Goal: Task Accomplishment & Management: Use online tool/utility

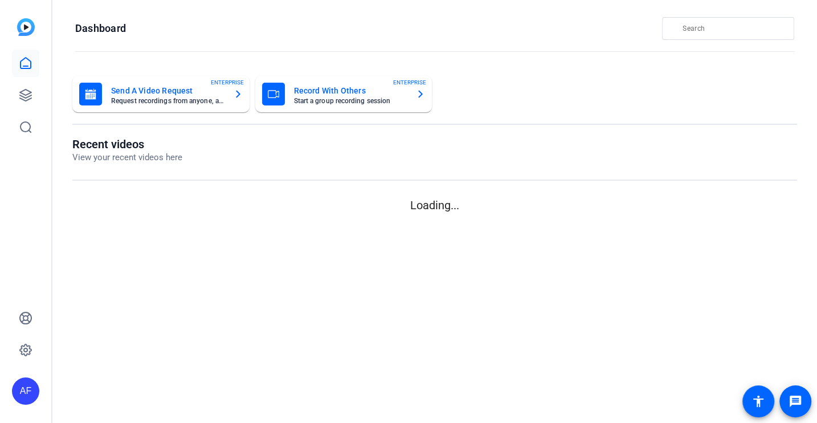
type input "[EMAIL_ADDRESS][DOMAIN_NAME]"
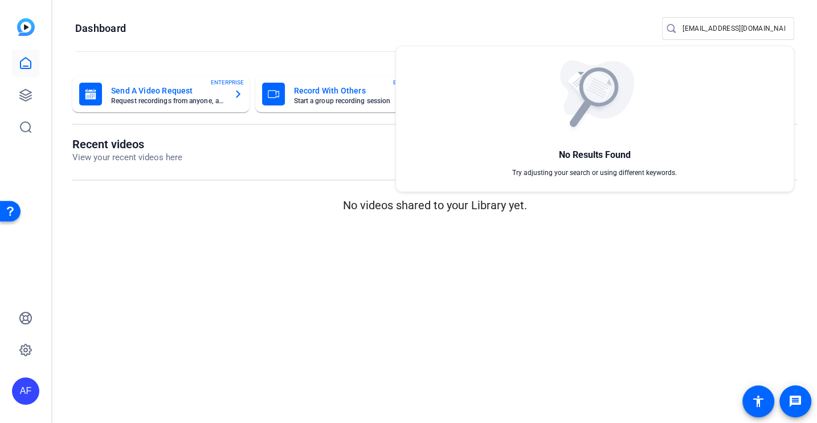
click at [230, 237] on div at bounding box center [408, 211] width 817 height 423
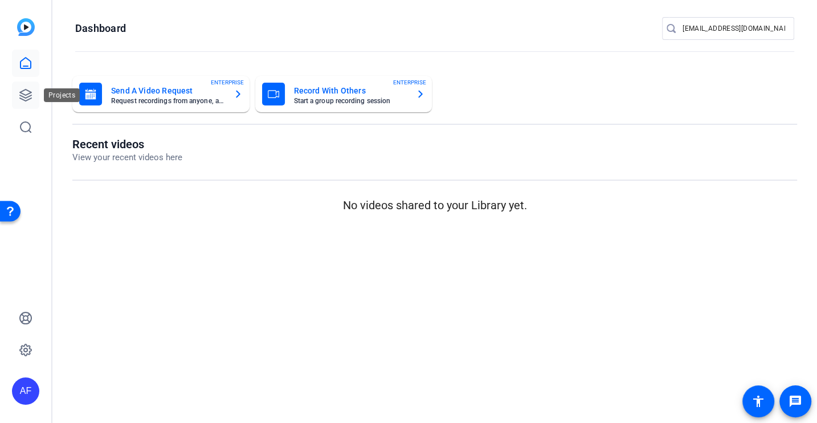
click at [18, 105] on link at bounding box center [25, 95] width 27 height 27
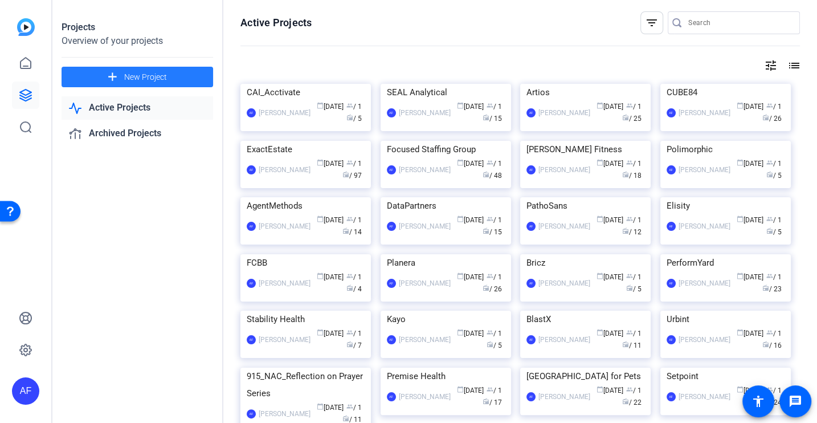
click at [163, 80] on span "New Project" at bounding box center [145, 77] width 43 height 12
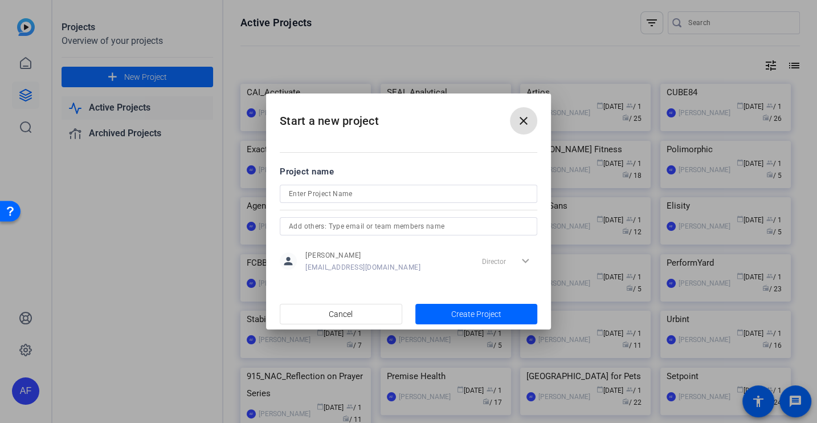
type input "[EMAIL_ADDRESS][DOMAIN_NAME]"
click at [531, 120] on span at bounding box center [523, 120] width 27 height 27
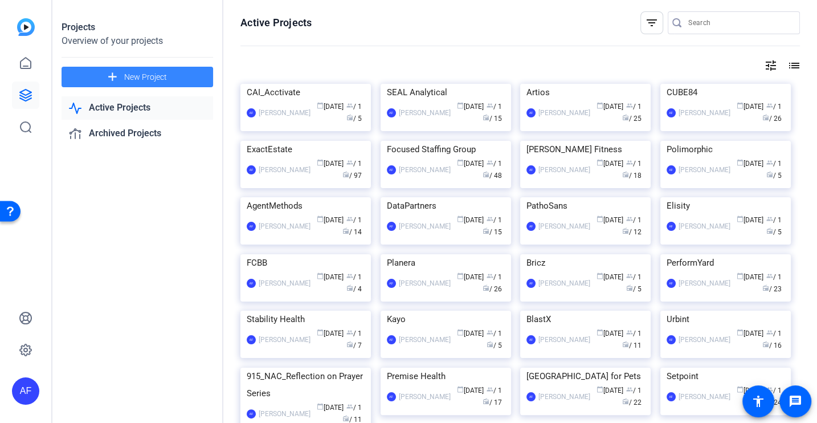
click at [113, 71] on mat-icon "add" at bounding box center [112, 77] width 14 height 14
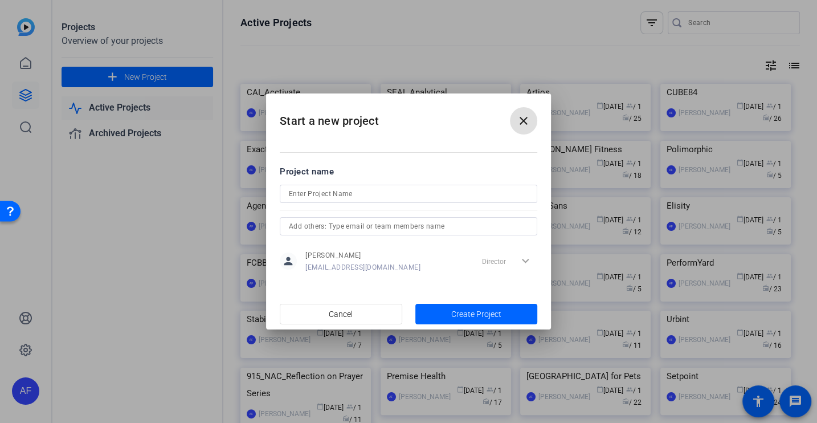
click at [348, 189] on input at bounding box center [408, 194] width 239 height 14
type input "Map & Fire"
click at [512, 312] on span "button" at bounding box center [476, 313] width 123 height 27
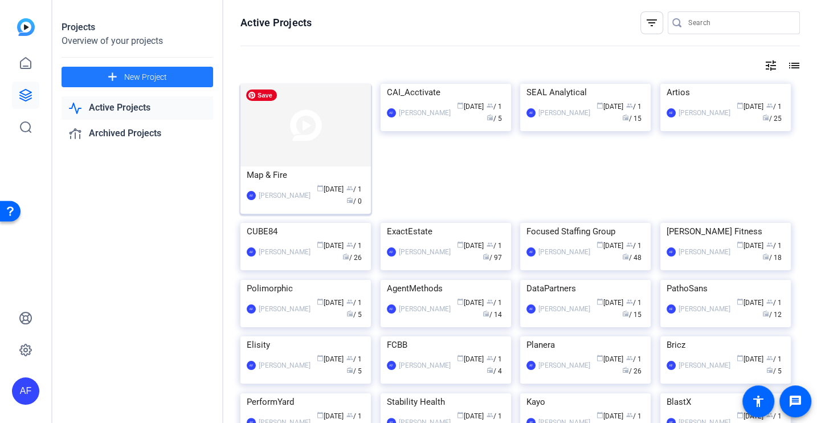
click at [304, 135] on img at bounding box center [306, 125] width 131 height 83
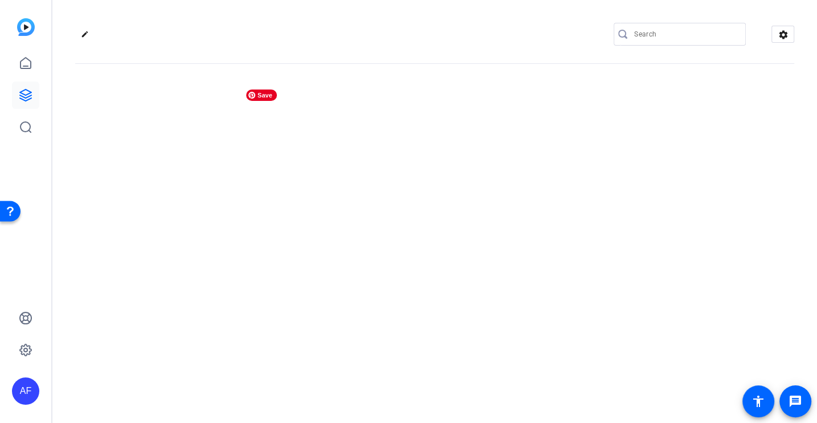
type input "[EMAIL_ADDRESS][DOMAIN_NAME]"
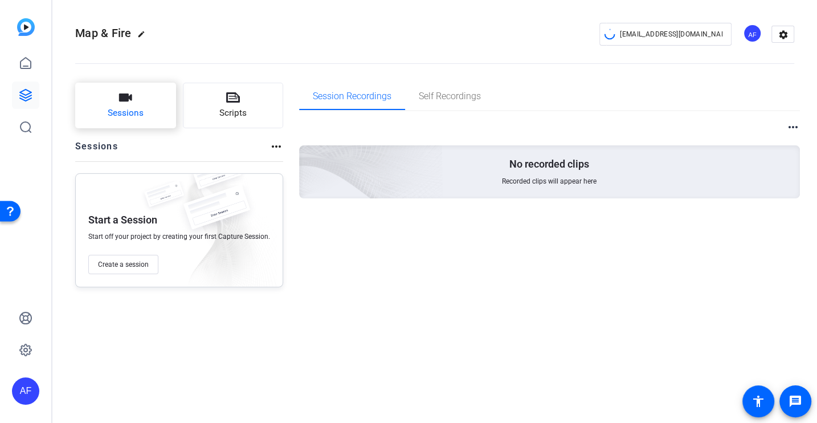
click at [142, 117] on button "Sessions" at bounding box center [125, 106] width 101 height 46
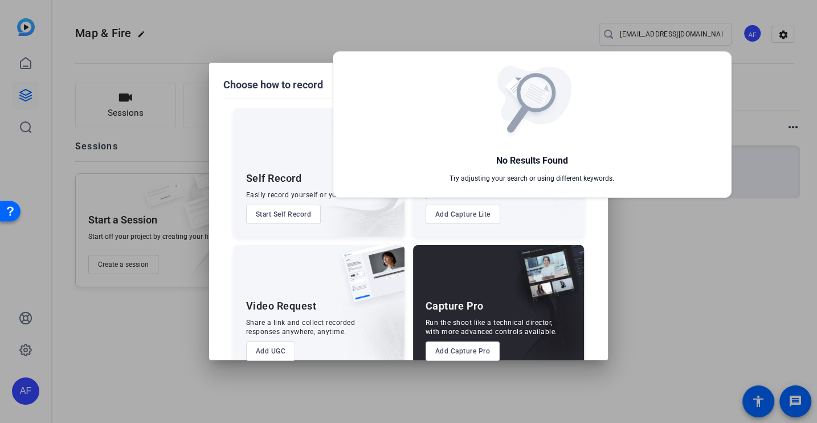
click at [471, 351] on div at bounding box center [408, 211] width 817 height 423
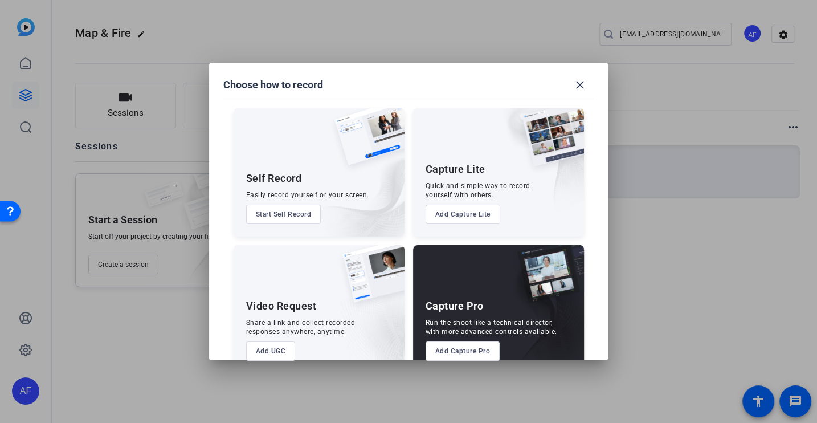
click at [457, 353] on button "Add Capture Pro" at bounding box center [463, 350] width 75 height 19
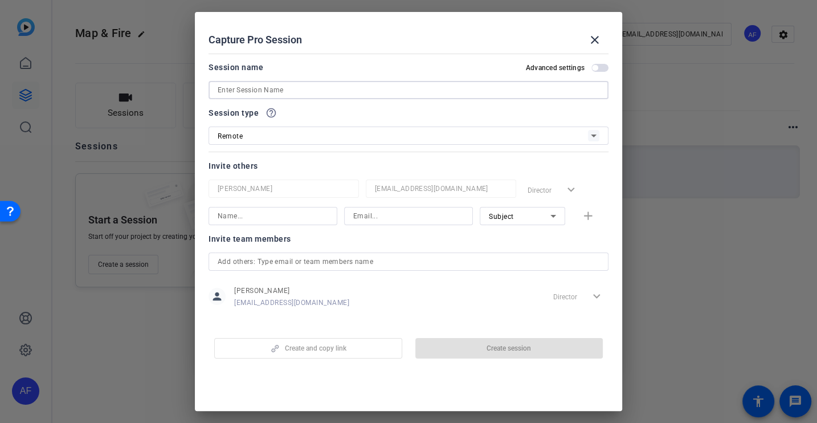
click at [302, 84] on input at bounding box center [409, 90] width 382 height 14
paste input "CS925_Map & Fire_Clay Ostrom_Groundswell Origins_Scott [PERSON_NAME]"
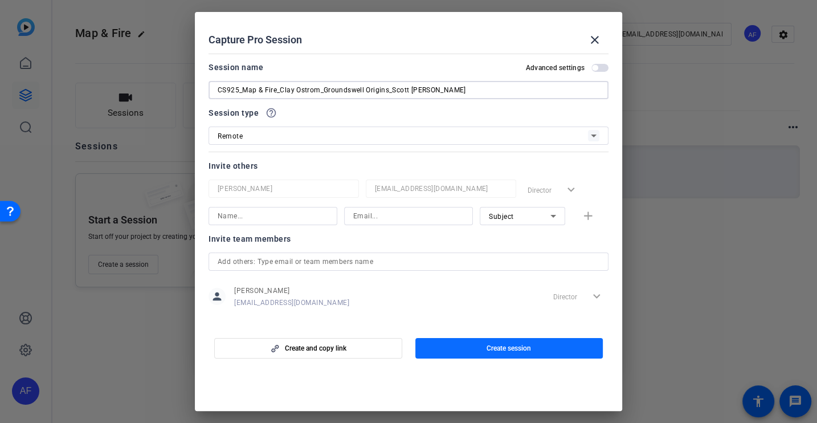
type input "CS925_Map & Fire_Clay Ostrom_Groundswell Origins_Scott [PERSON_NAME]"
click at [507, 341] on span "button" at bounding box center [509, 348] width 188 height 27
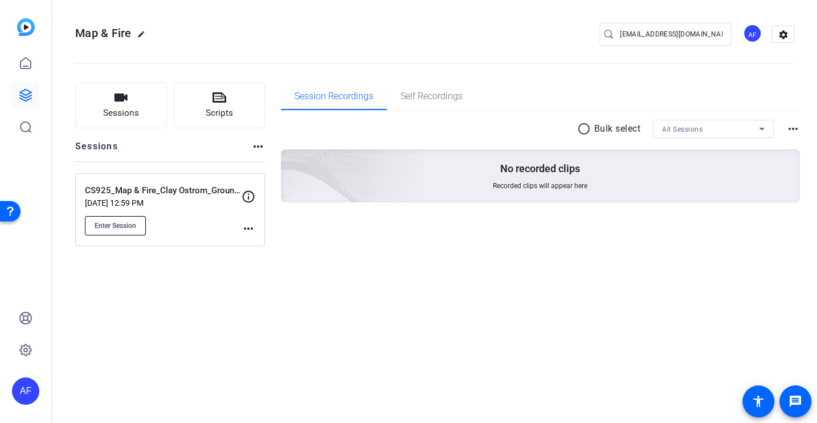
click at [138, 227] on button "Enter Session" at bounding box center [115, 225] width 61 height 19
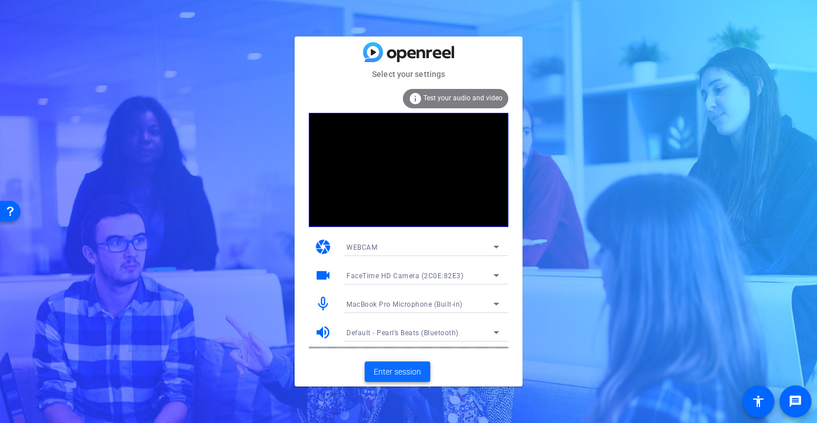
click at [395, 370] on span "Enter session" at bounding box center [397, 372] width 47 height 12
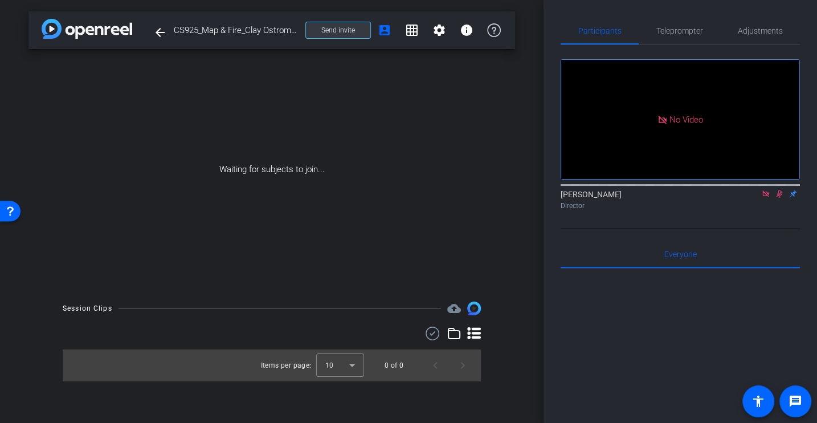
click at [331, 21] on span at bounding box center [338, 30] width 64 height 27
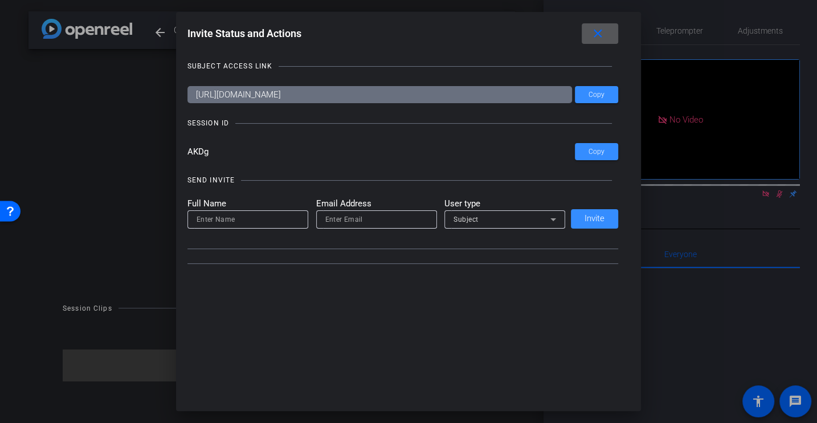
type input "[EMAIL_ADDRESS][DOMAIN_NAME]"
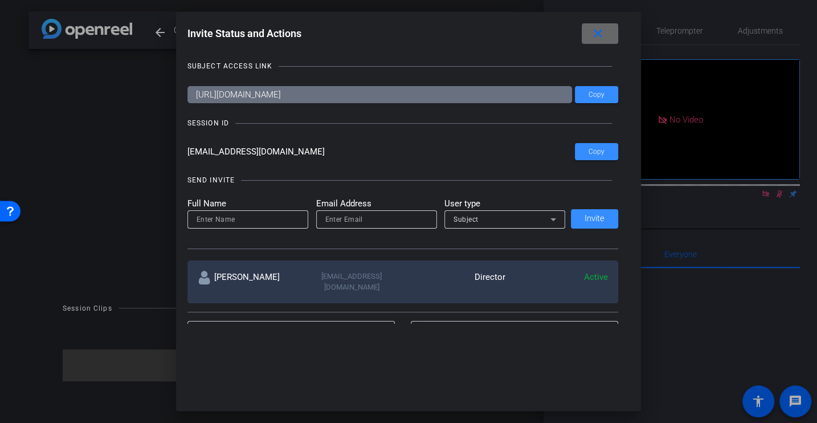
click at [614, 28] on span at bounding box center [600, 33] width 36 height 27
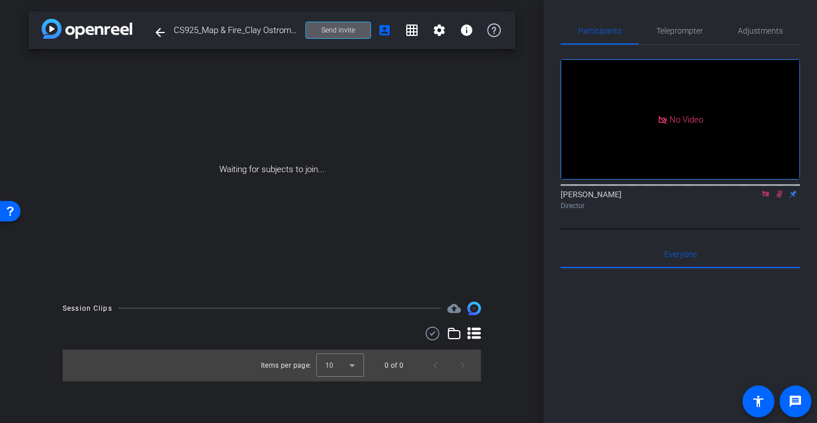
click at [341, 34] on span "Send invite" at bounding box center [338, 30] width 34 height 9
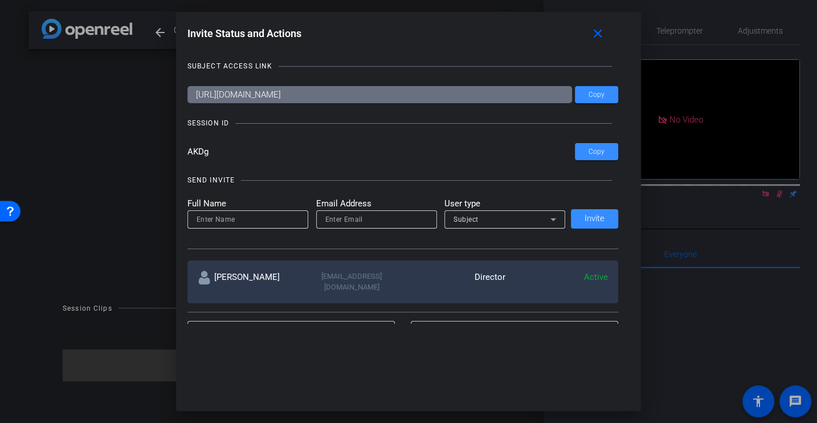
drag, startPoint x: 232, startPoint y: 161, endPoint x: 100, endPoint y: 160, distance: 131.7
click at [100, 160] on div "Invite Status and Actions close SUBJECT ACCESS LINK [URL][DOMAIN_NAME] Copy SES…" at bounding box center [408, 211] width 817 height 423
click at [202, 157] on input "AKDg" at bounding box center [382, 151] width 388 height 17
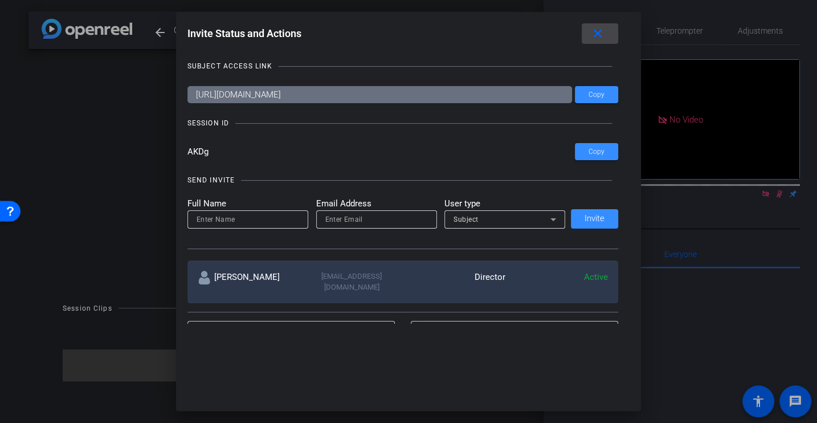
click at [604, 34] on mat-icon "close" at bounding box center [598, 34] width 14 height 14
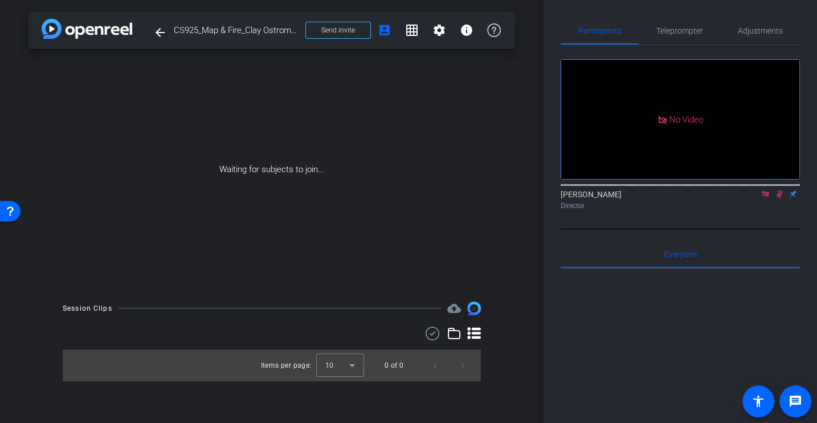
click at [270, 165] on div "Waiting for subjects to join..." at bounding box center [271, 169] width 487 height 241
click at [762, 198] on icon at bounding box center [765, 194] width 9 height 8
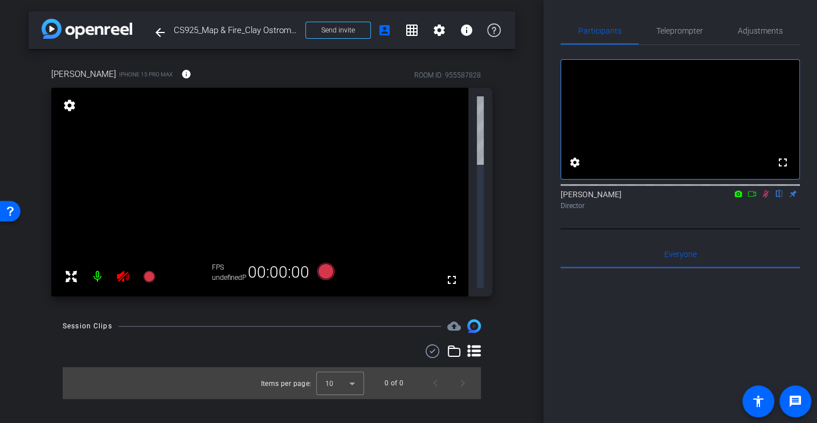
click at [765, 198] on icon at bounding box center [765, 194] width 9 height 8
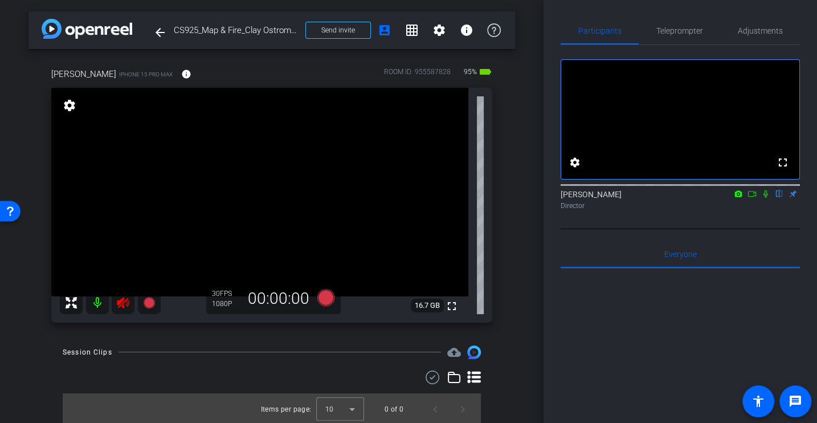
click at [119, 309] on icon at bounding box center [123, 303] width 14 height 14
click at [530, 290] on div "arrow_back CS925_Map & Fire_Clay Ostrom_Groundswell Origins_Scott [PERSON_NAME]…" at bounding box center [272, 211] width 544 height 423
click at [525, 316] on div "arrow_back CS925_Map & Fire_Clay Ostrom_Groundswell Origins_Scott [PERSON_NAME]…" at bounding box center [272, 211] width 544 height 423
click at [765, 18] on span "Adjustments" at bounding box center [760, 30] width 45 height 27
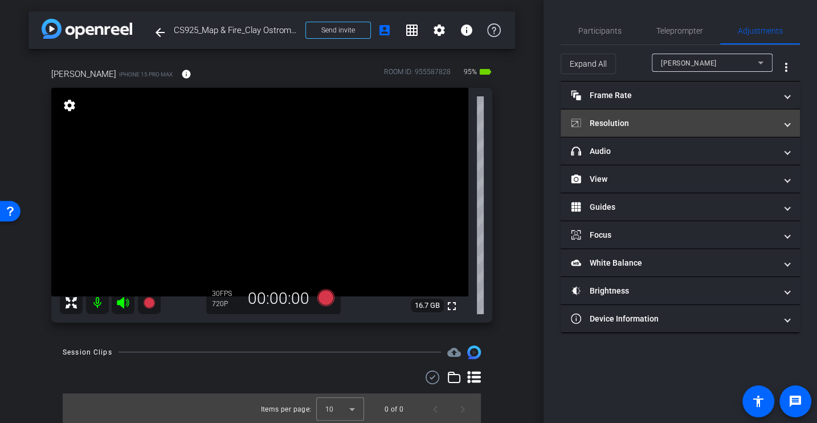
click at [608, 121] on mat-panel-title "Resolution" at bounding box center [673, 123] width 205 height 12
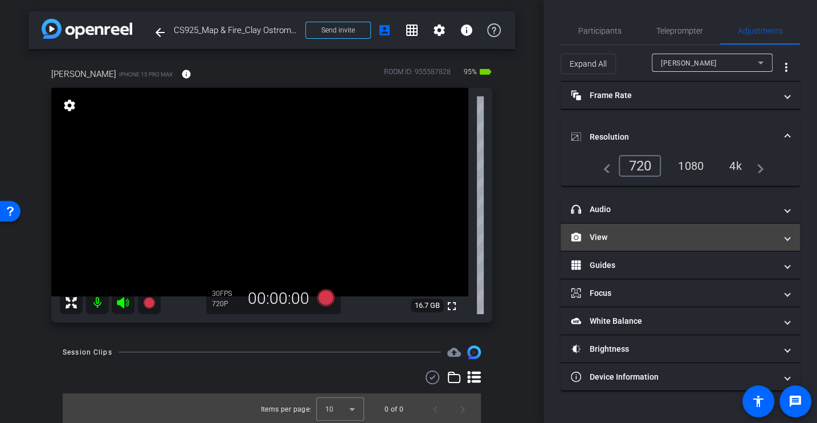
click at [606, 238] on mat-panel-title "View" at bounding box center [673, 237] width 205 height 12
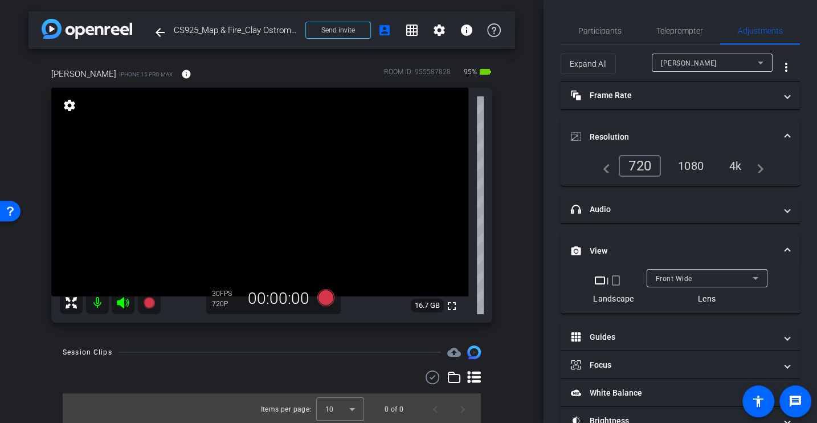
click at [665, 276] on span "Front Wide" at bounding box center [674, 279] width 36 height 8
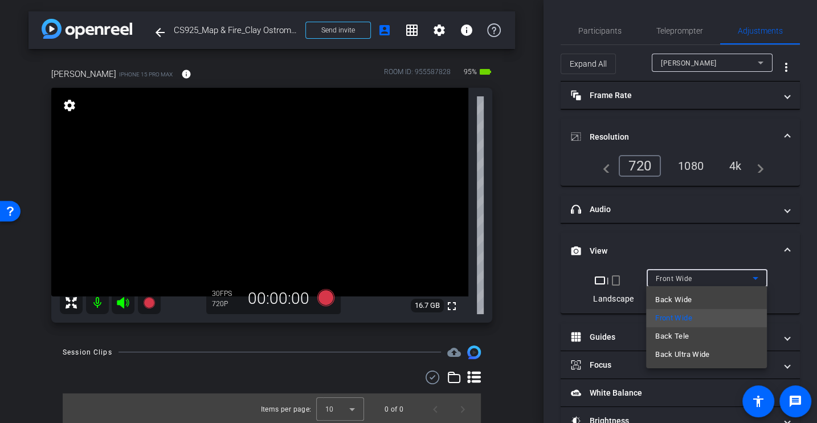
click at [666, 252] on div at bounding box center [408, 211] width 817 height 423
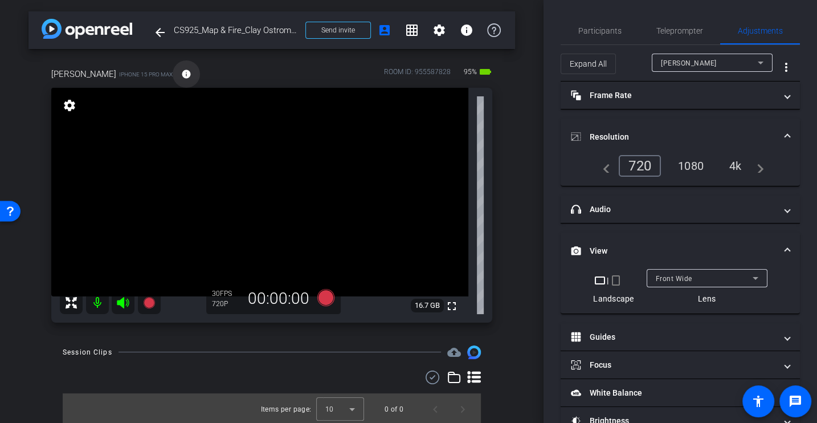
click at [181, 70] on mat-icon "info" at bounding box center [186, 74] width 10 height 10
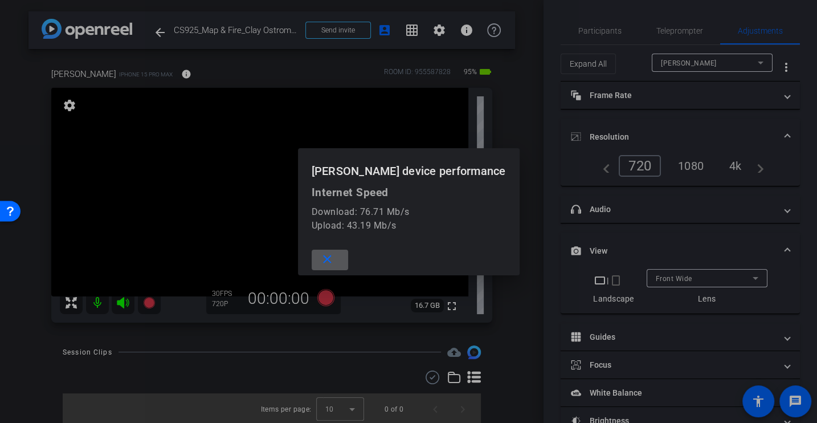
click at [335, 256] on mat-icon "close" at bounding box center [327, 259] width 14 height 14
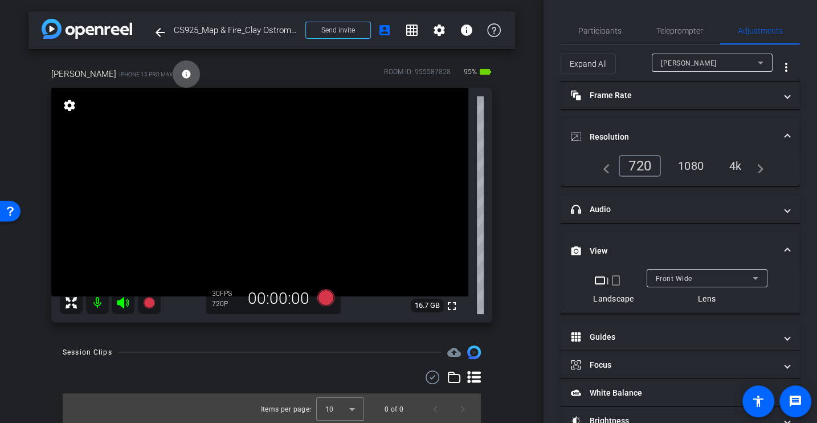
click at [745, 164] on div "4k" at bounding box center [736, 165] width 30 height 19
click at [578, 25] on span "Participants" at bounding box center [599, 30] width 43 height 27
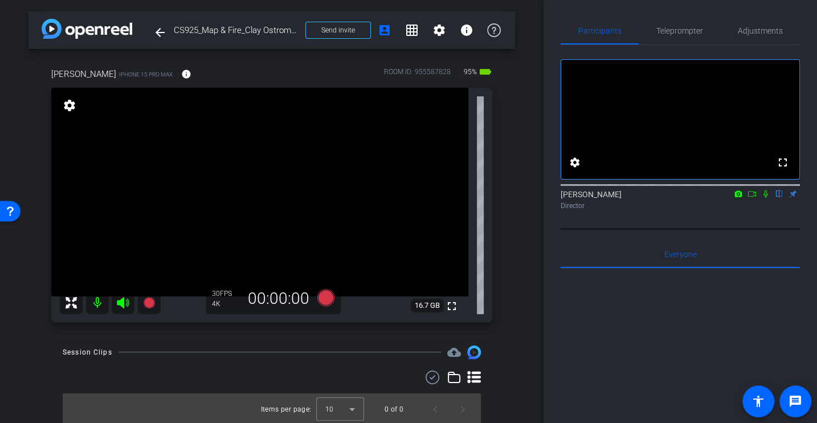
click at [534, 335] on div "arrow_back CS925_Map & Fire_Clay Ostrom_Groundswell Origins_Scott [PERSON_NAME]…" at bounding box center [272, 211] width 544 height 423
click at [767, 23] on span "Adjustments" at bounding box center [760, 30] width 45 height 27
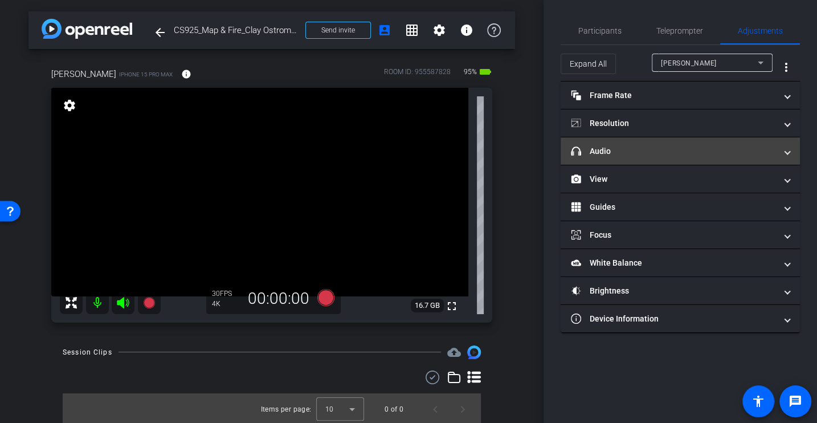
click at [610, 145] on mat-panel-title "headphone icon Audio" at bounding box center [673, 151] width 205 height 12
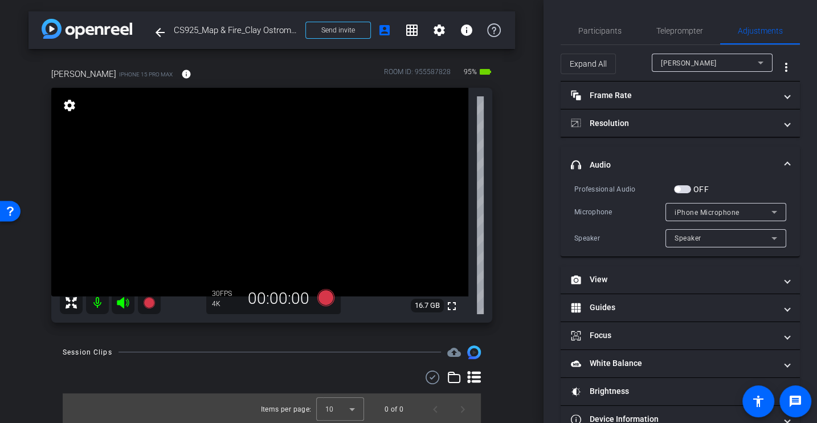
click at [613, 192] on div "Professional Audio" at bounding box center [625, 189] width 100 height 11
click at [610, 206] on div "Microphone" at bounding box center [620, 211] width 91 height 11
click at [687, 189] on span "button" at bounding box center [682, 189] width 17 height 8
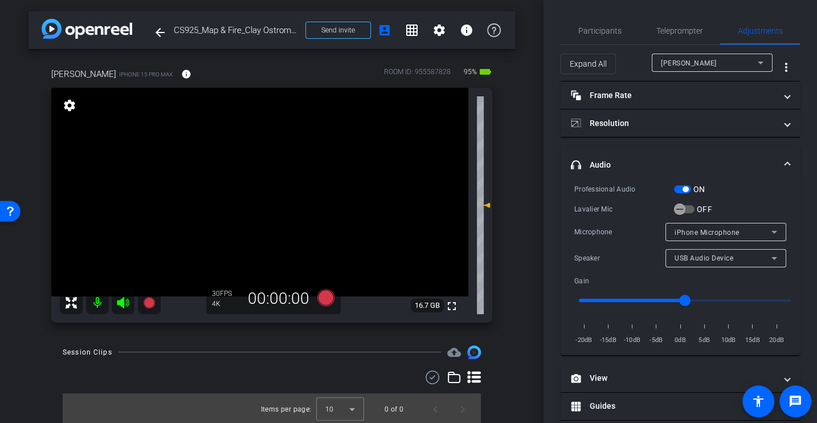
click at [630, 211] on div "Lavalier Mic" at bounding box center [625, 208] width 100 height 11
click at [686, 186] on span "button" at bounding box center [686, 189] width 6 height 6
click at [642, 215] on div "Professional Audio ON Lavalier Mic OFF Microphone iPhone Microphone Speaker USB…" at bounding box center [681, 264] width 212 height 163
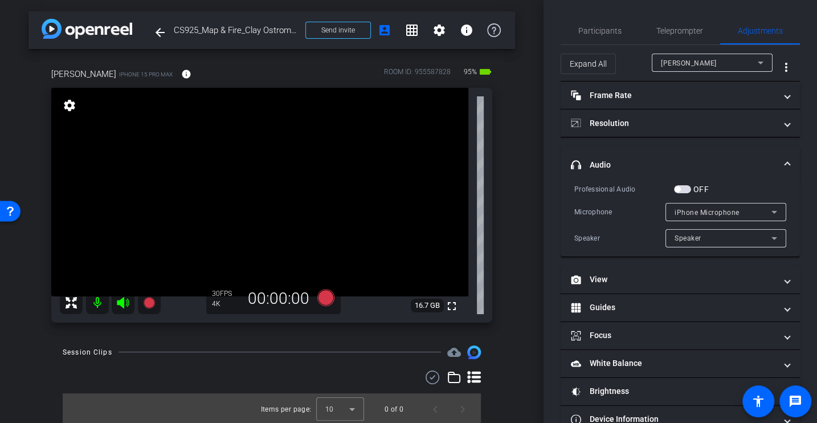
click at [681, 191] on span "button" at bounding box center [682, 189] width 17 height 8
click at [639, 194] on div "Professional Audio OFF" at bounding box center [681, 189] width 212 height 12
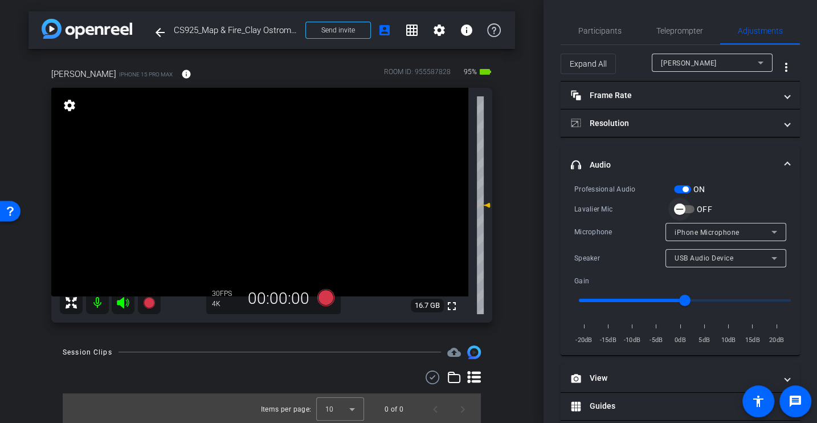
click at [683, 207] on icon "button" at bounding box center [680, 209] width 10 height 10
click at [622, 220] on div "Professional Audio ON Lavalier Mic OFF Microphone iPhone Microphone Speaker USB…" at bounding box center [681, 264] width 212 height 163
click at [619, 235] on div "Microphone" at bounding box center [620, 231] width 91 height 11
click at [589, 27] on span "Participants" at bounding box center [599, 31] width 43 height 8
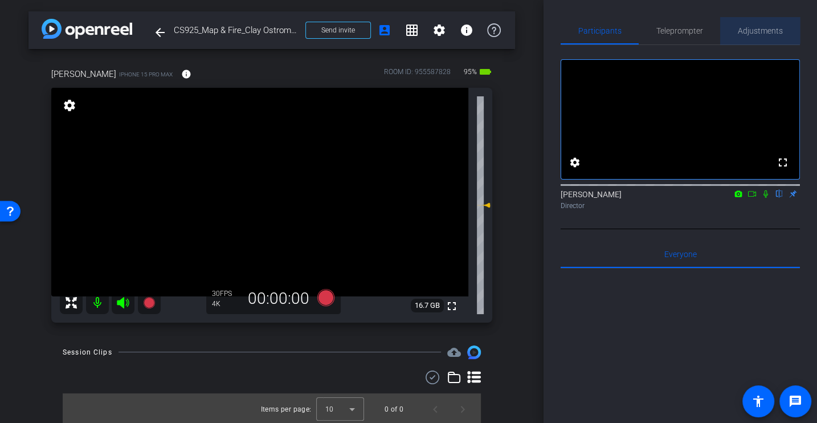
click at [755, 30] on span "Adjustments" at bounding box center [760, 31] width 45 height 8
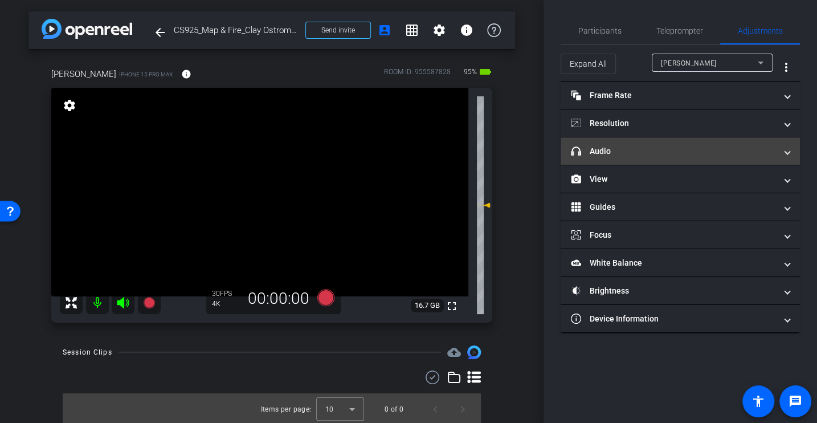
click at [618, 142] on mat-expansion-panel-header "headphone icon Audio" at bounding box center [680, 150] width 239 height 27
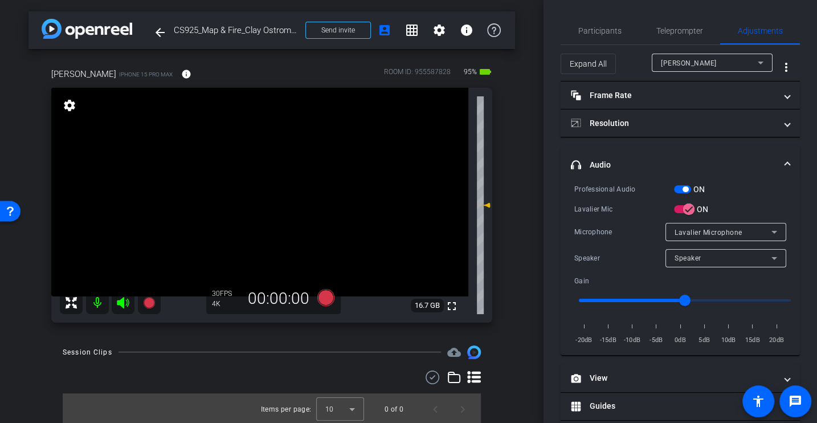
click at [608, 204] on div "Lavalier Mic" at bounding box center [625, 208] width 100 height 11
click at [630, 223] on div "Microphone Lavalier Microphone" at bounding box center [681, 232] width 212 height 18
click at [606, 226] on div "Microphone" at bounding box center [620, 231] width 91 height 11
click at [605, 217] on div "Professional Audio ON Lavalier Mic ON Microphone Lavalier Microphone Speaker Sp…" at bounding box center [681, 264] width 212 height 163
click at [597, 206] on div "Lavalier Mic" at bounding box center [625, 208] width 100 height 11
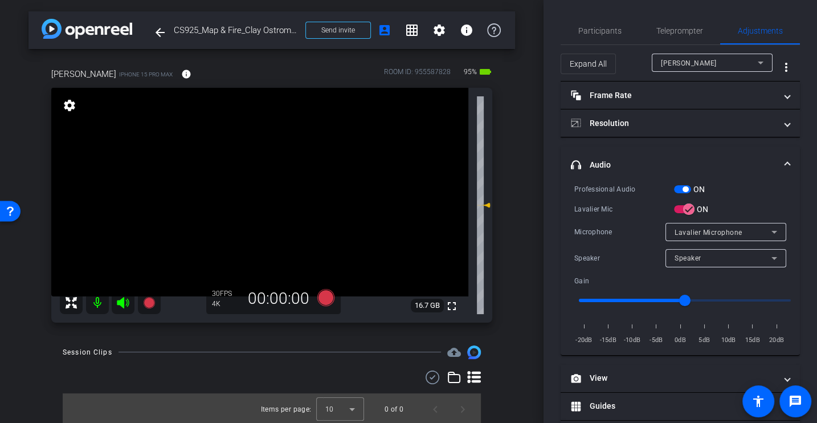
click at [621, 209] on div "Lavalier Mic" at bounding box center [625, 208] width 100 height 11
click at [599, 28] on span "Participants" at bounding box center [599, 31] width 43 height 8
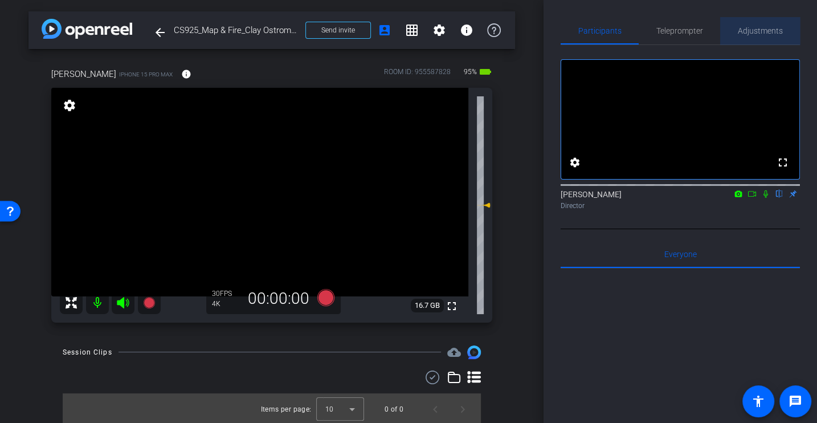
click at [764, 31] on span "Adjustments" at bounding box center [760, 31] width 45 height 8
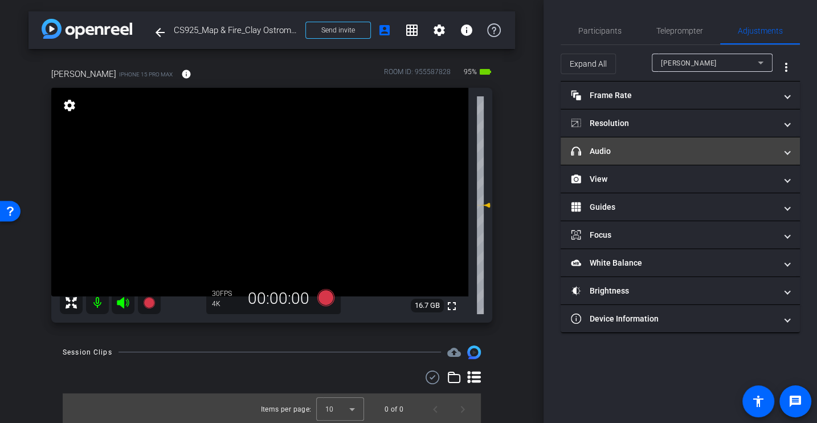
click at [640, 154] on mat-panel-title "headphone icon Audio" at bounding box center [673, 151] width 205 height 12
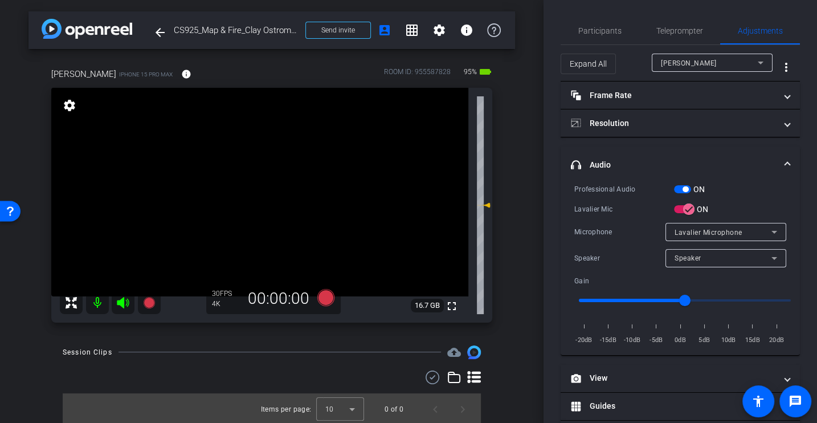
click at [632, 198] on div "Professional Audio ON Lavalier Mic ON Microphone Lavalier Microphone Speaker Sp…" at bounding box center [681, 264] width 212 height 163
click at [328, 296] on icon at bounding box center [325, 296] width 17 height 17
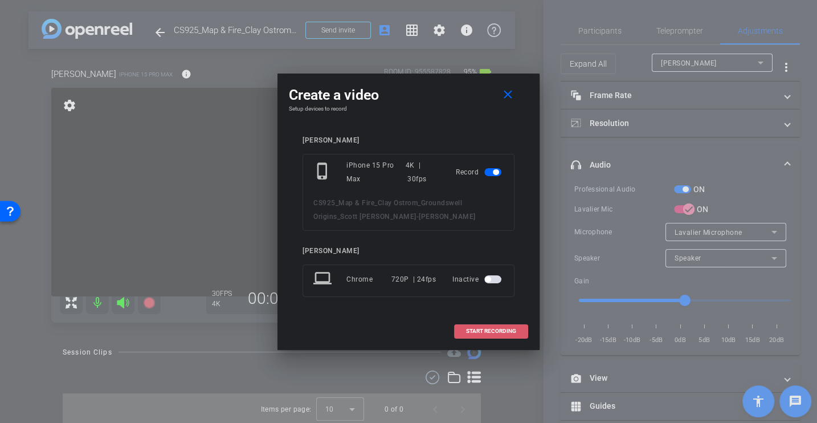
click at [492, 325] on span at bounding box center [491, 330] width 73 height 27
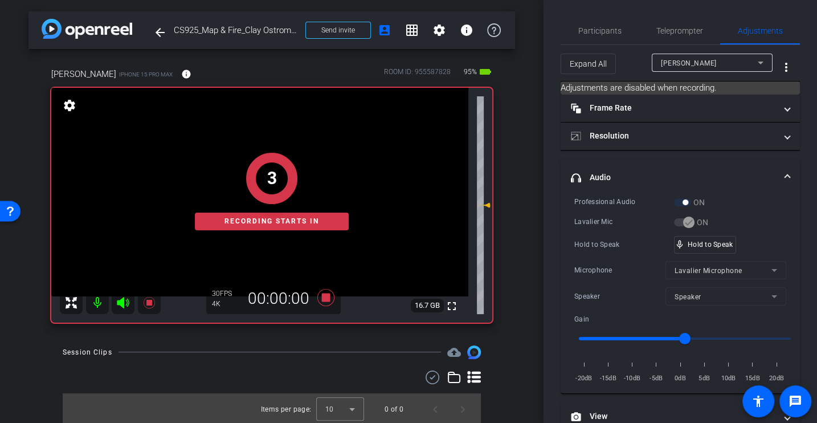
click at [631, 222] on div "Lavalier Mic" at bounding box center [625, 221] width 100 height 11
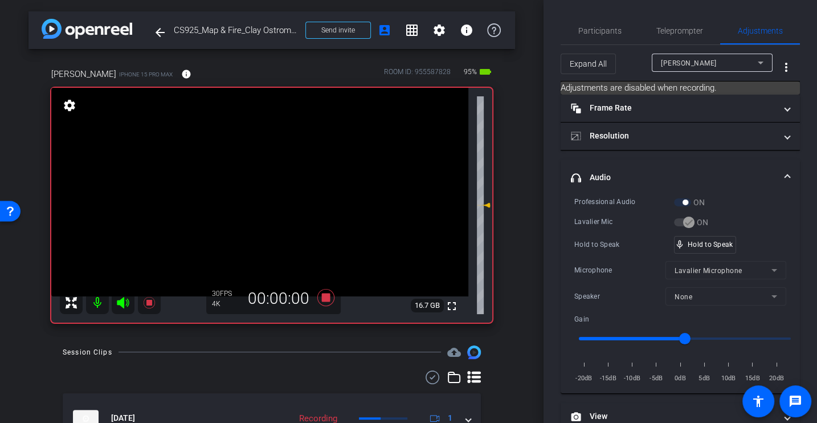
click at [619, 242] on div "Hold to Speak" at bounding box center [625, 244] width 100 height 11
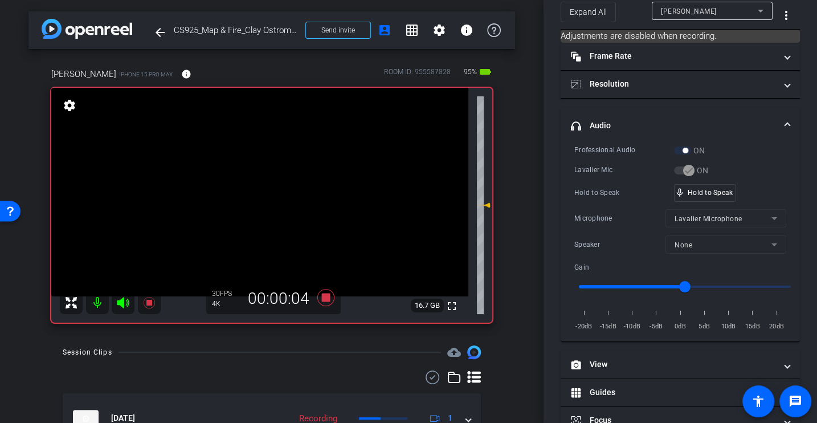
scroll to position [76, 0]
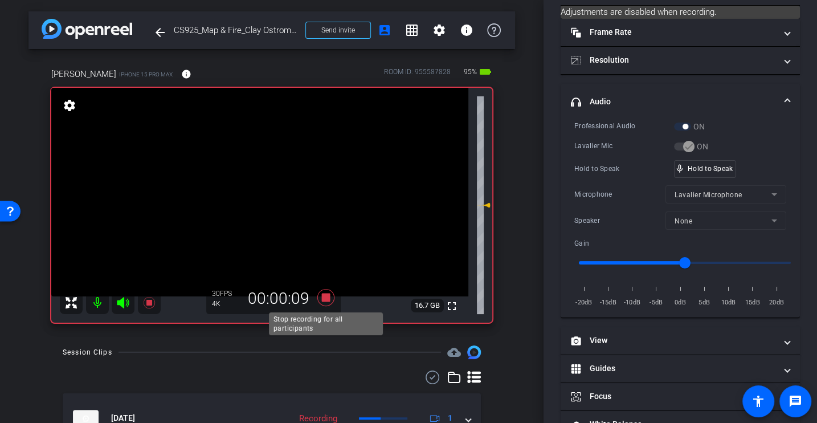
click at [330, 295] on icon at bounding box center [325, 297] width 27 height 21
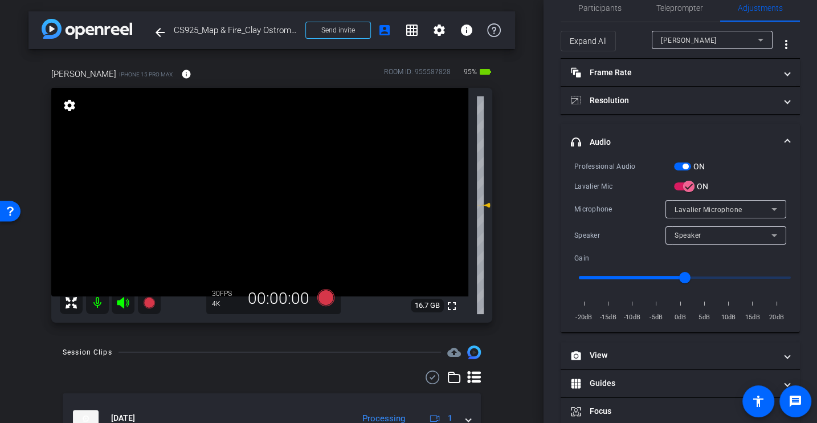
scroll to position [0, 0]
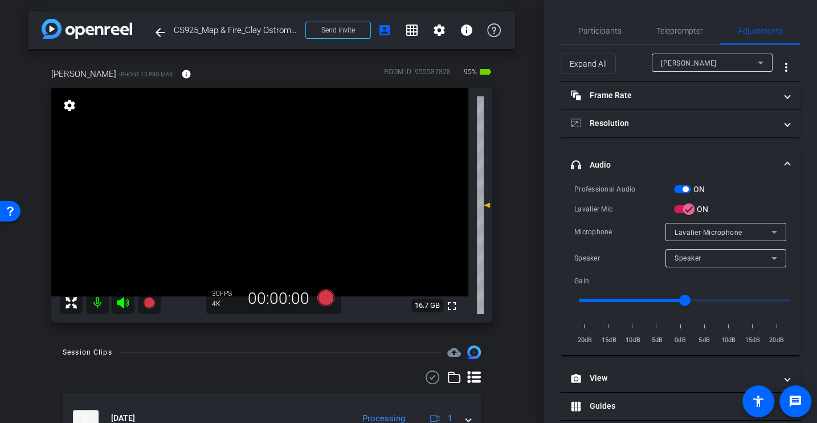
click at [589, 247] on div "Professional Audio ON Lavalier Mic ON Microphone Lavalier Microphone Speaker Sp…" at bounding box center [681, 264] width 212 height 163
click at [598, 231] on div "Microphone" at bounding box center [620, 231] width 91 height 11
click at [630, 198] on div "Professional Audio ON Lavalier Mic ON Microphone Lavalier Microphone Speaker Sp…" at bounding box center [681, 264] width 212 height 163
click at [609, 197] on div "Professional Audio ON Lavalier Mic ON Microphone Lavalier Microphone Speaker Sp…" at bounding box center [681, 264] width 212 height 163
click at [578, 197] on div "Professional Audio ON Lavalier Mic ON Microphone Lavalier Microphone Speaker Sp…" at bounding box center [681, 264] width 212 height 163
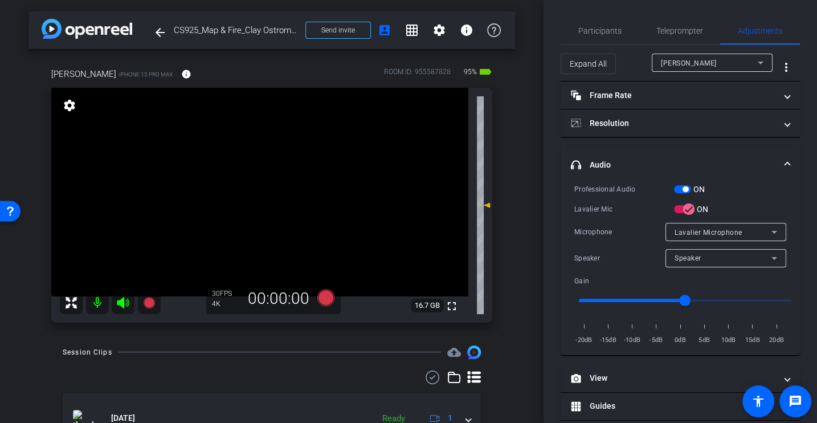
click at [573, 181] on mat-expansion-panel-header "headphone icon Audio" at bounding box center [680, 164] width 239 height 36
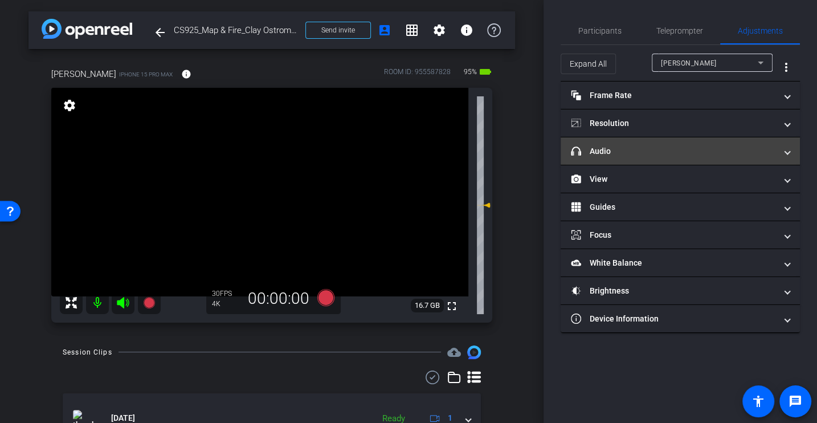
click at [594, 156] on mat-expansion-panel-header "headphone icon Audio" at bounding box center [680, 150] width 239 height 27
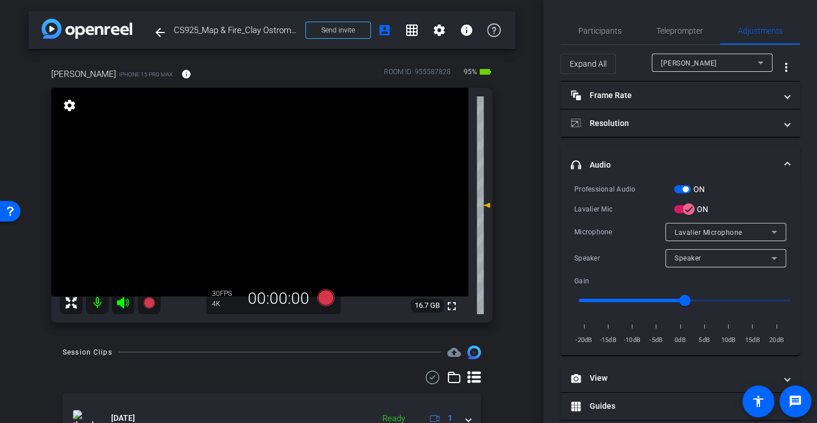
click at [608, 213] on div "Lavalier Mic" at bounding box center [625, 208] width 100 height 11
click at [601, 204] on div "Lavalier Mic" at bounding box center [625, 208] width 100 height 11
click at [615, 212] on div "Lavalier Mic" at bounding box center [625, 208] width 100 height 11
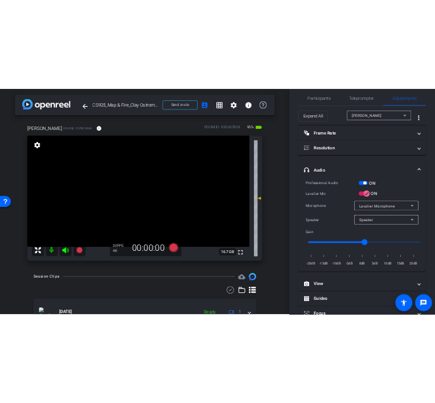
scroll to position [11, 0]
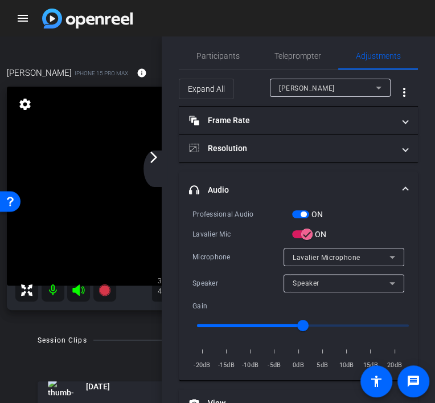
click at [156, 161] on mat-icon "arrow_forward_ios" at bounding box center [154, 157] width 14 height 14
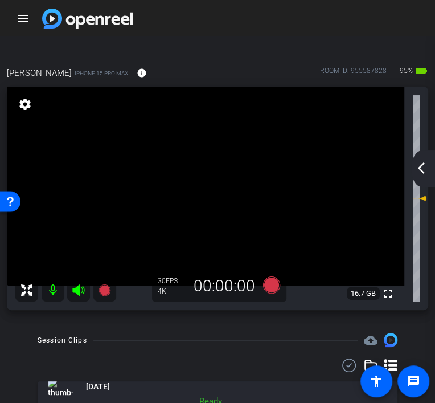
click at [423, 168] on mat-icon "arrow_back_ios_new" at bounding box center [422, 168] width 14 height 14
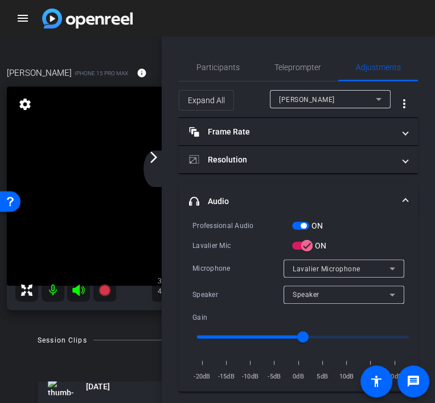
click at [158, 168] on div "arrow_back_ios_new arrow_forward_ios" at bounding box center [156, 168] width 24 height 36
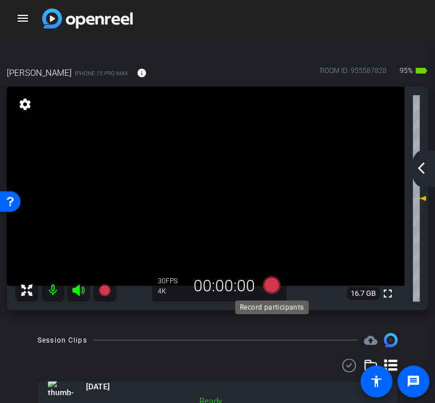
click at [270, 287] on icon at bounding box center [271, 284] width 17 height 17
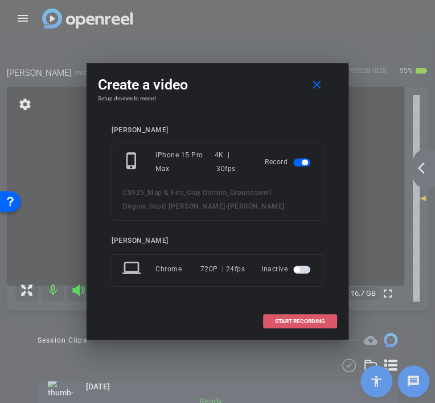
click at [311, 325] on span at bounding box center [300, 321] width 73 height 27
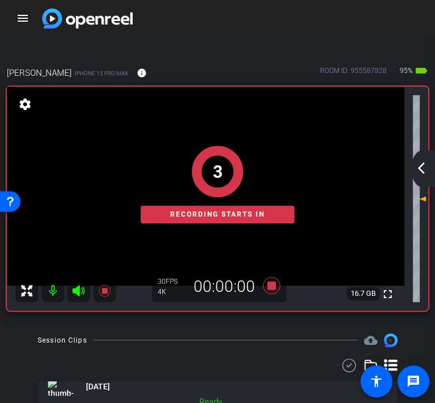
click at [423, 160] on div "arrow_back_ios_new arrow_forward_ios" at bounding box center [424, 168] width 24 height 36
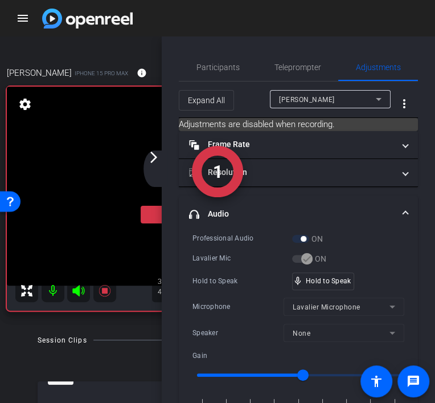
scroll to position [14, 0]
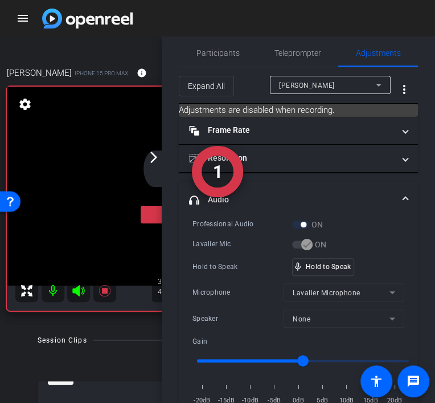
click at [245, 266] on div "Hold to Speak" at bounding box center [243, 266] width 100 height 11
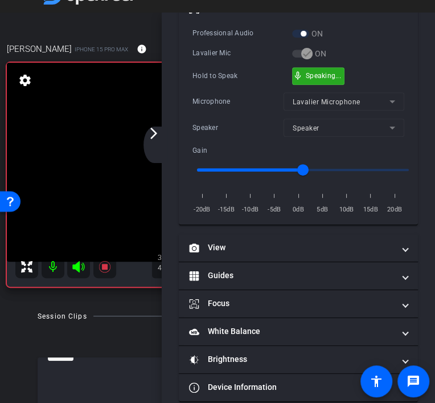
scroll to position [36, 0]
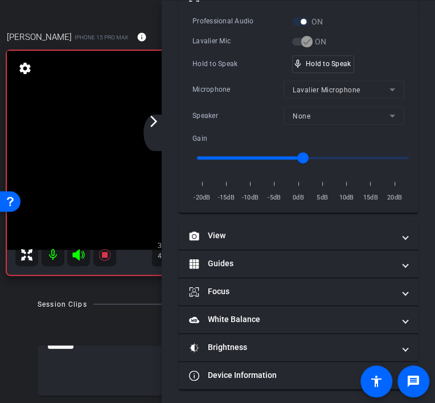
click at [210, 58] on div "Hold to Speak" at bounding box center [243, 63] width 100 height 11
click at [154, 129] on div "arrow_back_ios_new arrow_forward_ios" at bounding box center [156, 133] width 24 height 36
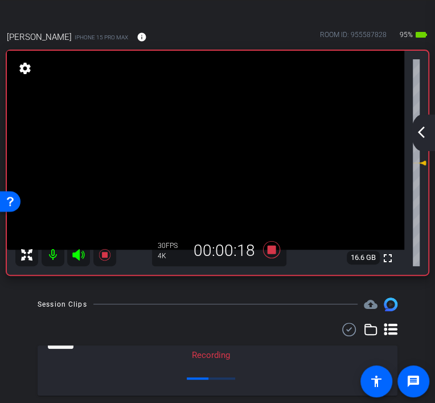
click at [419, 136] on mat-icon "arrow_back_ios_new" at bounding box center [422, 132] width 14 height 14
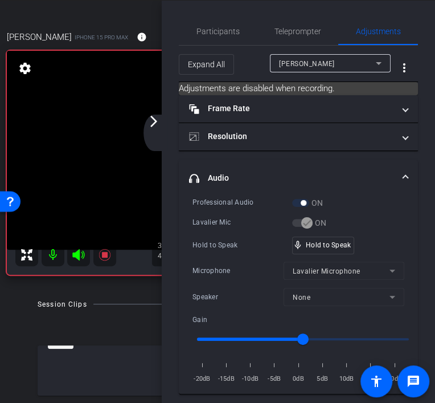
click at [225, 239] on div "Hold to Speak" at bounding box center [243, 244] width 100 height 11
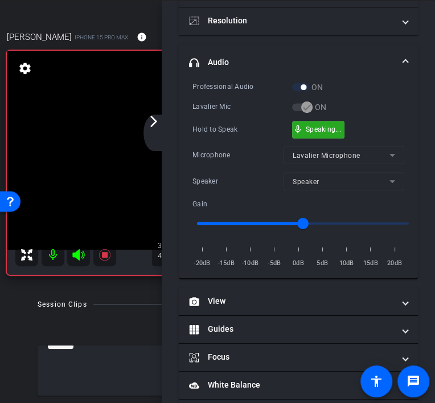
scroll to position [181, 0]
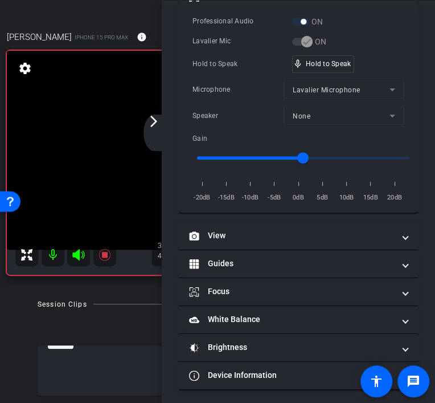
click at [160, 124] on mat-icon "arrow_forward_ios" at bounding box center [154, 122] width 14 height 14
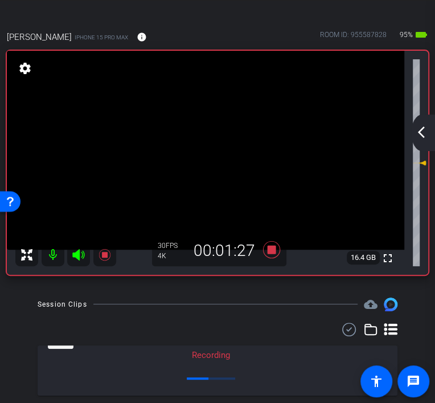
click at [423, 132] on mat-icon "arrow_back_ios_new" at bounding box center [422, 132] width 14 height 14
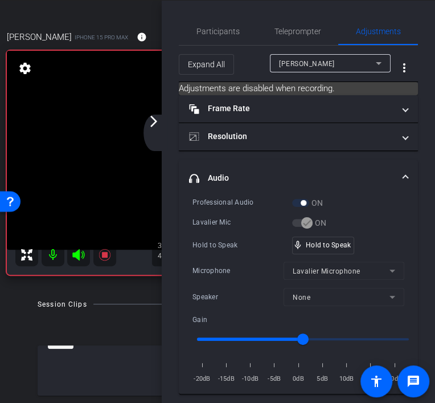
click at [242, 243] on div "Hold to Speak" at bounding box center [243, 244] width 100 height 11
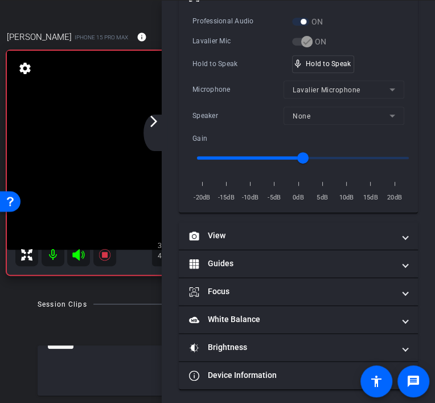
click at [157, 127] on mat-icon "arrow_forward_ios" at bounding box center [154, 122] width 14 height 14
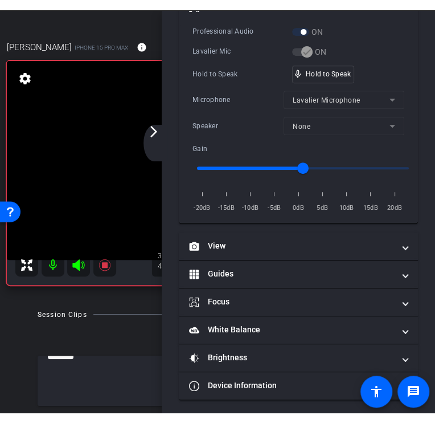
scroll to position [0, 0]
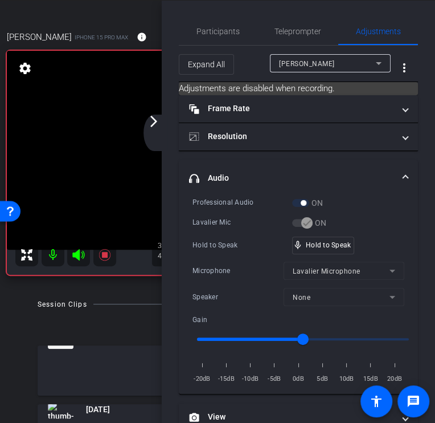
click at [160, 135] on div "arrow_back_ios_new arrow_forward_ios" at bounding box center [156, 133] width 24 height 36
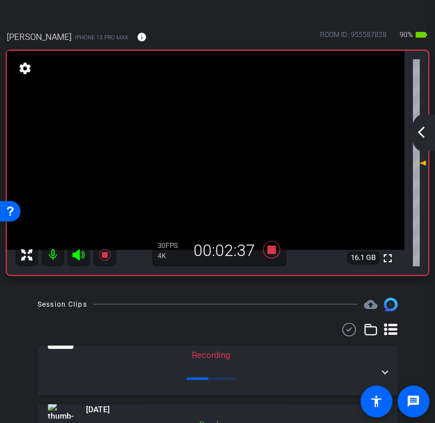
click at [427, 138] on mat-icon "arrow_back_ios_new" at bounding box center [422, 132] width 14 height 14
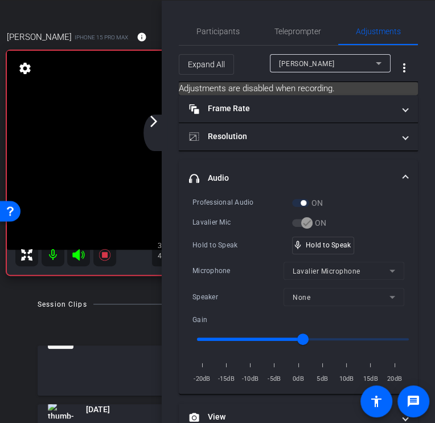
click at [230, 233] on div "Professional Audio ON Lavalier Mic ON Hold to Speak mic_none Hold to Speak Micr…" at bounding box center [299, 291] width 212 height 188
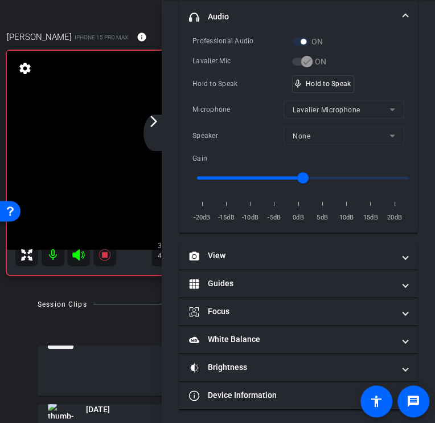
click at [153, 123] on mat-icon "arrow_forward_ios" at bounding box center [154, 122] width 14 height 14
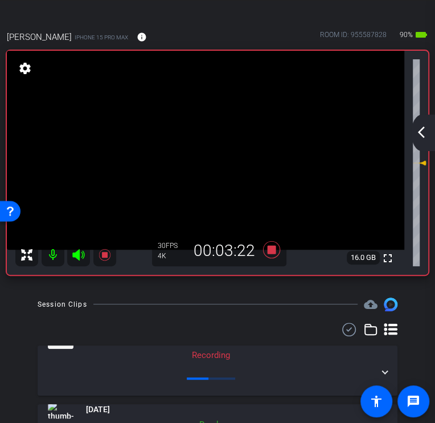
click at [423, 132] on mat-icon "arrow_back_ios_new" at bounding box center [422, 132] width 14 height 14
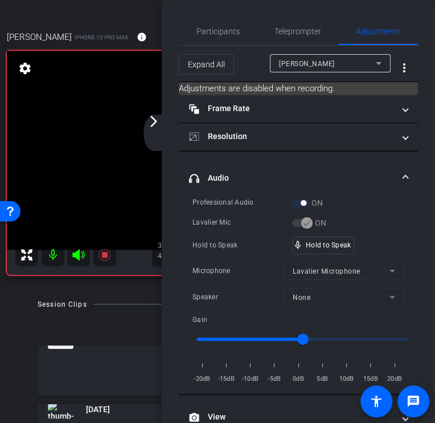
click at [157, 124] on mat-icon "arrow_forward_ios" at bounding box center [154, 122] width 14 height 14
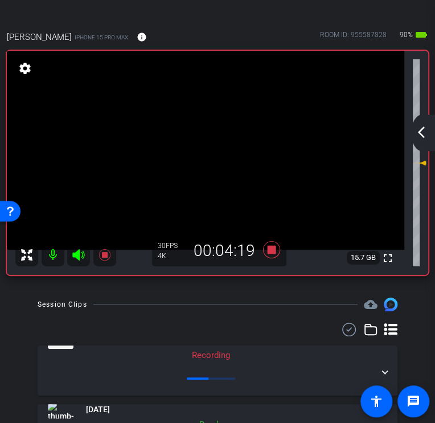
click at [419, 132] on mat-icon "arrow_back_ios_new" at bounding box center [422, 132] width 14 height 14
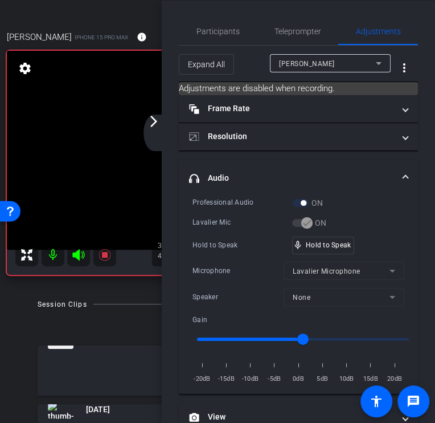
click at [223, 206] on div "Professional Audio" at bounding box center [243, 202] width 100 height 11
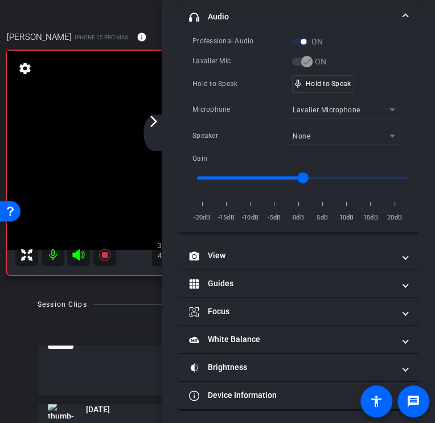
click at [153, 127] on mat-icon "arrow_forward_ios" at bounding box center [154, 122] width 14 height 14
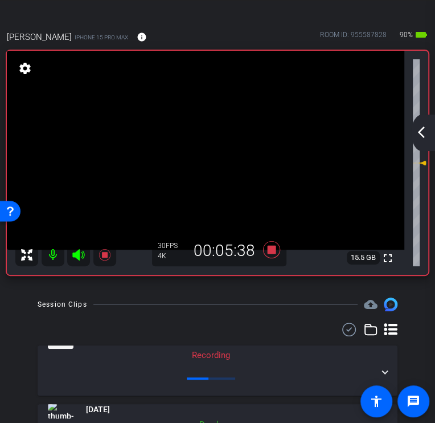
click at [422, 131] on mat-icon "arrow_back_ios_new" at bounding box center [422, 132] width 14 height 14
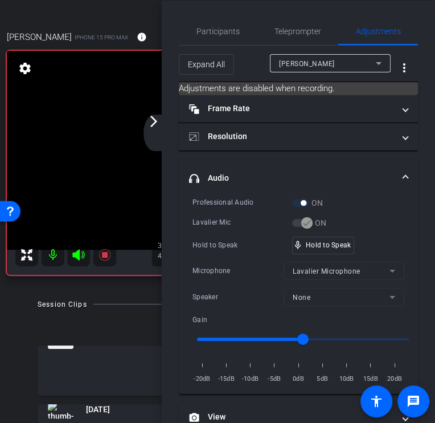
click at [229, 237] on div "Hold to Speak mic_none Hold to Speak" at bounding box center [299, 246] width 212 height 18
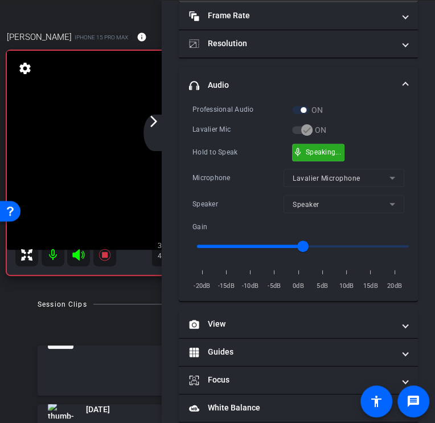
scroll to position [161, 0]
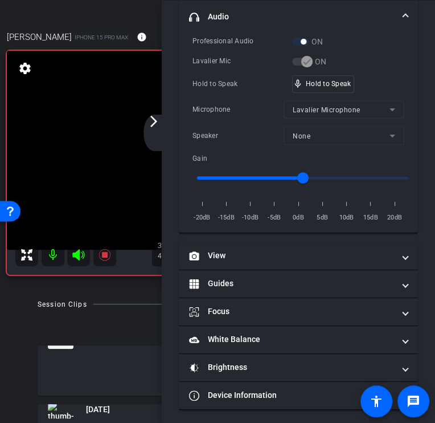
click at [156, 120] on mat-icon "arrow_forward_ios" at bounding box center [154, 122] width 14 height 14
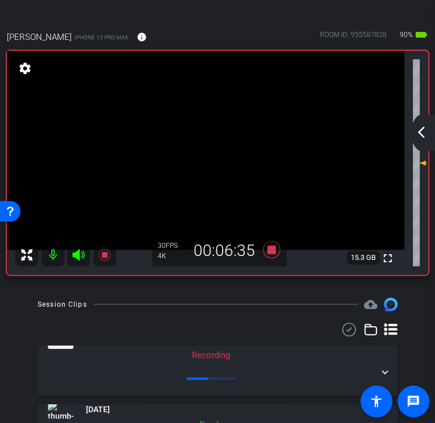
click at [421, 130] on mat-icon "arrow_back_ios_new" at bounding box center [422, 132] width 14 height 14
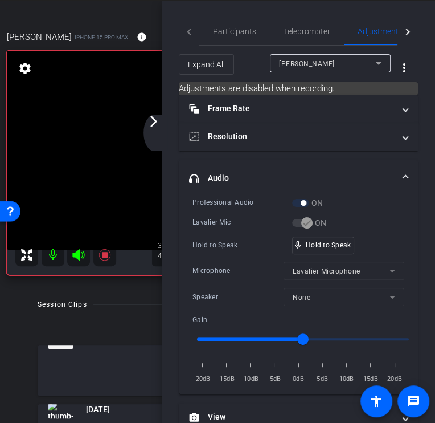
click at [229, 223] on div "Lavalier Mic" at bounding box center [243, 222] width 100 height 11
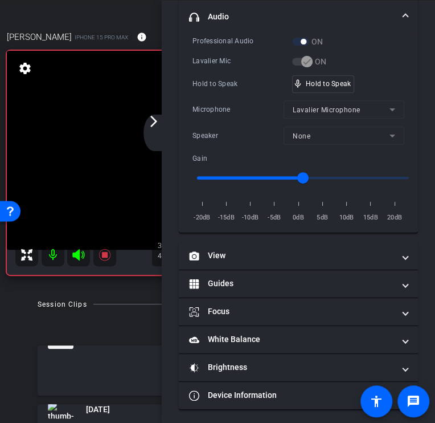
click at [157, 133] on div "arrow_back_ios_new arrow_forward_ios" at bounding box center [156, 133] width 24 height 36
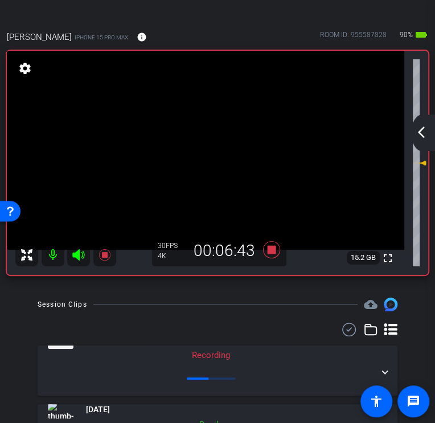
scroll to position [0, 0]
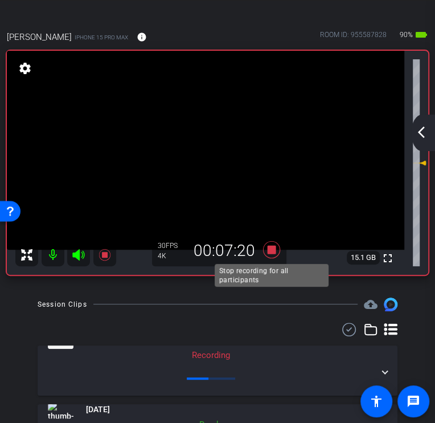
click at [267, 246] on icon at bounding box center [271, 249] width 27 height 21
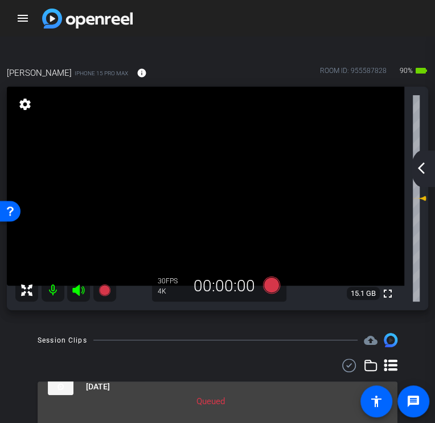
scroll to position [36, 0]
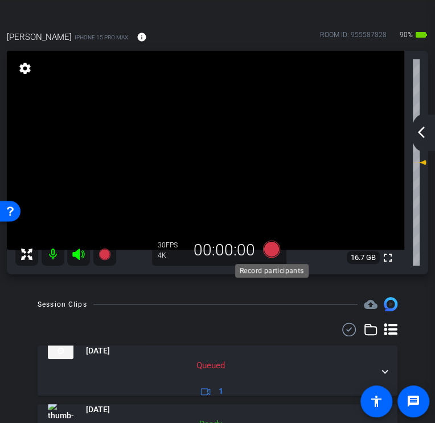
click at [270, 248] on icon at bounding box center [271, 249] width 17 height 17
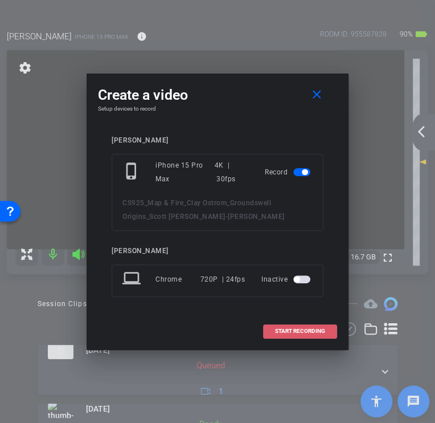
click at [291, 333] on span "START RECORDING" at bounding box center [300, 331] width 50 height 6
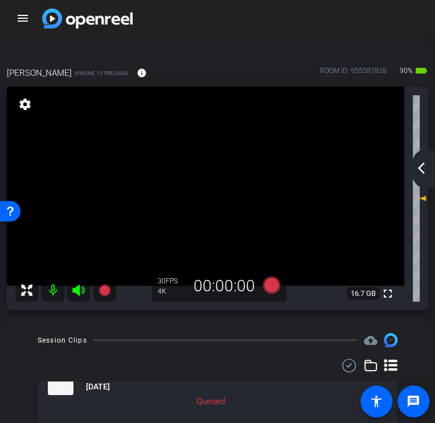
scroll to position [36, 0]
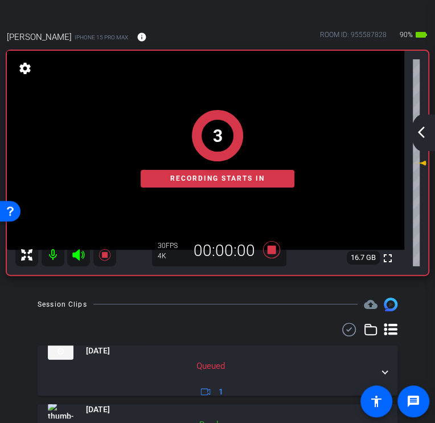
click at [421, 133] on mat-icon "arrow_back_ios_new" at bounding box center [422, 132] width 14 height 14
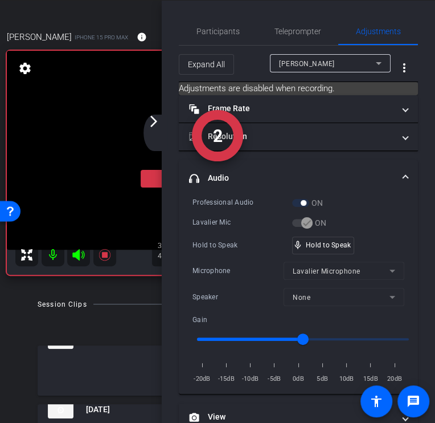
click at [238, 239] on div "Hold to Speak" at bounding box center [243, 244] width 100 height 11
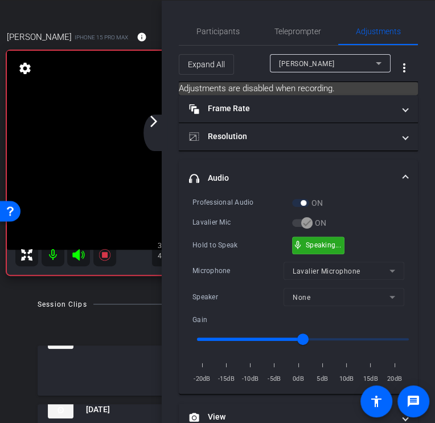
scroll to position [161, 0]
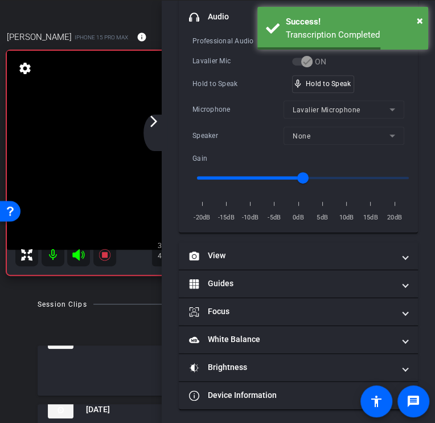
click at [157, 117] on mat-icon "arrow_forward_ios" at bounding box center [154, 122] width 14 height 14
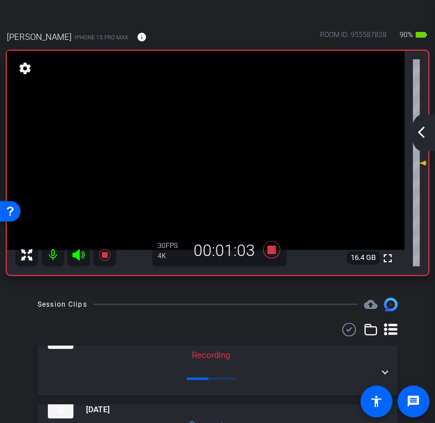
click at [414, 133] on div "arrow_back_ios_new arrow_forward_ios" at bounding box center [424, 133] width 24 height 36
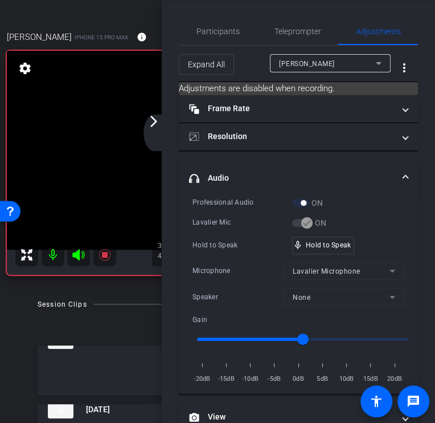
click at [246, 262] on div "Microphone Lavalier Microphone" at bounding box center [299, 271] width 212 height 18
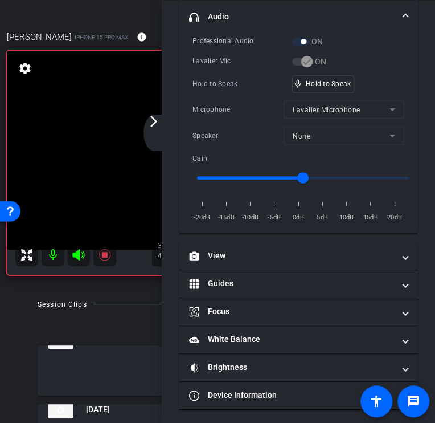
click at [152, 121] on mat-icon "arrow_forward_ios" at bounding box center [154, 122] width 14 height 14
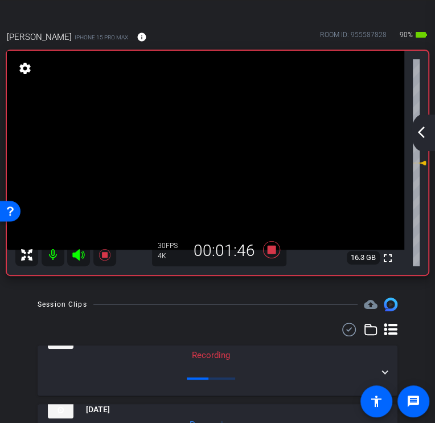
click at [423, 132] on mat-icon "arrow_back_ios_new" at bounding box center [422, 132] width 14 height 14
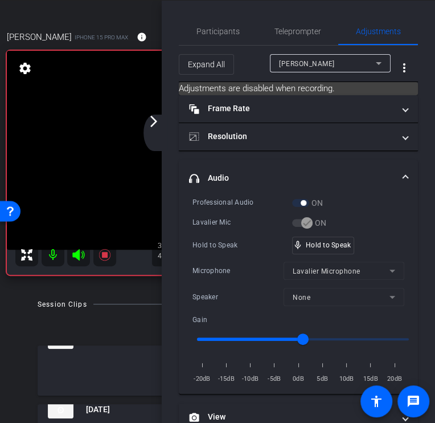
click at [233, 239] on div "Hold to Speak" at bounding box center [243, 244] width 100 height 11
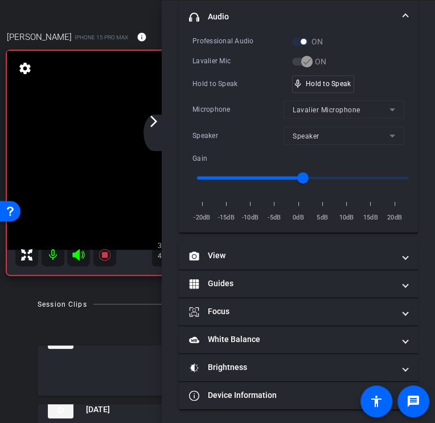
click at [151, 124] on mat-icon "arrow_forward_ios" at bounding box center [154, 122] width 14 height 14
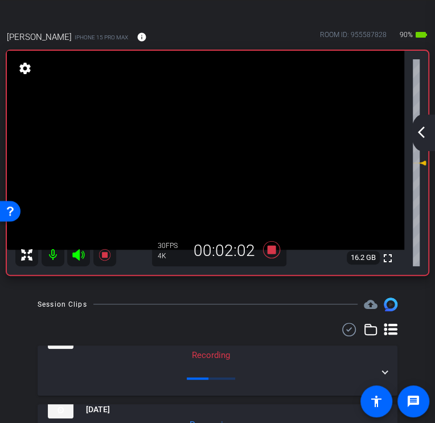
scroll to position [0, 0]
click at [421, 131] on mat-icon "arrow_back_ios_new" at bounding box center [422, 132] width 14 height 14
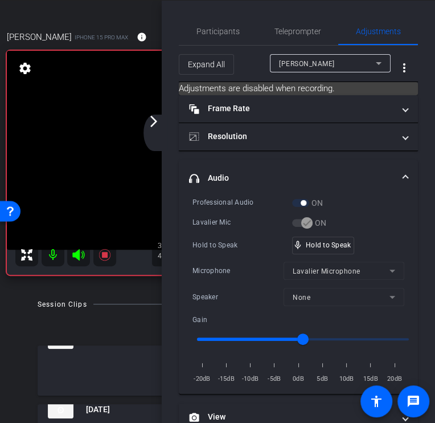
click at [233, 248] on div "Hold to Speak" at bounding box center [243, 244] width 100 height 11
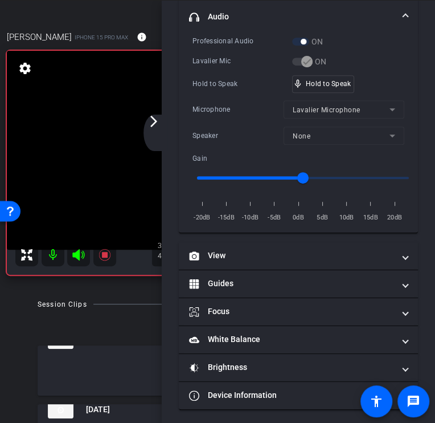
click at [161, 127] on div "arrow_back_ios_new arrow_forward_ios" at bounding box center [156, 133] width 24 height 36
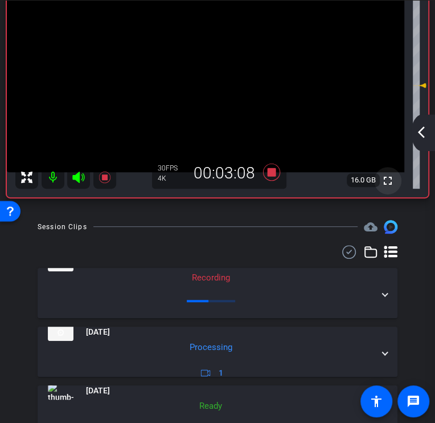
scroll to position [0, 0]
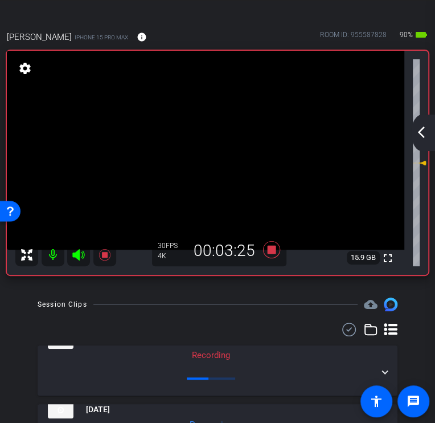
click at [422, 128] on mat-icon "arrow_back_ios_new" at bounding box center [422, 132] width 14 height 14
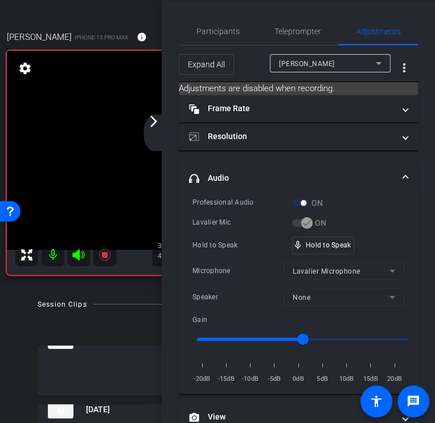
click at [154, 124] on mat-icon "arrow_forward_ios" at bounding box center [154, 122] width 14 height 14
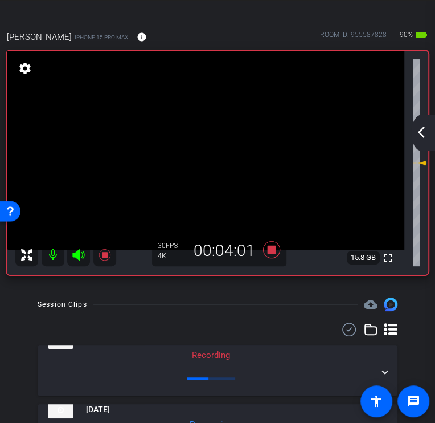
click at [419, 131] on mat-icon "arrow_back_ios_new" at bounding box center [422, 132] width 14 height 14
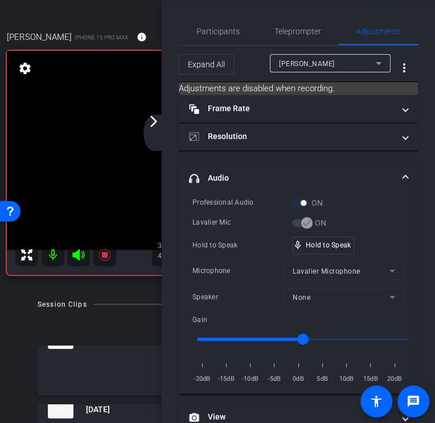
click at [248, 246] on div "Hold to Speak" at bounding box center [243, 244] width 100 height 11
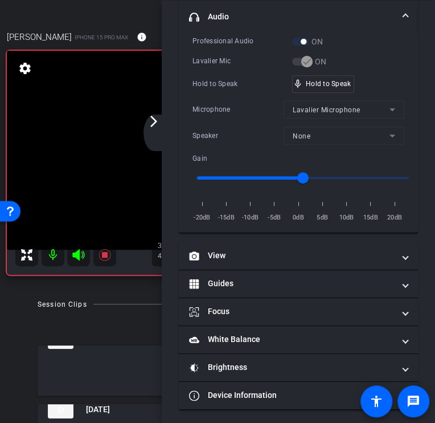
click at [157, 123] on mat-icon "arrow_forward_ios" at bounding box center [154, 122] width 14 height 14
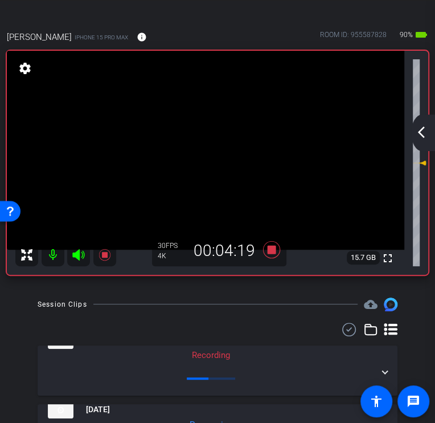
click at [421, 131] on mat-icon "arrow_back_ios_new" at bounding box center [422, 132] width 14 height 14
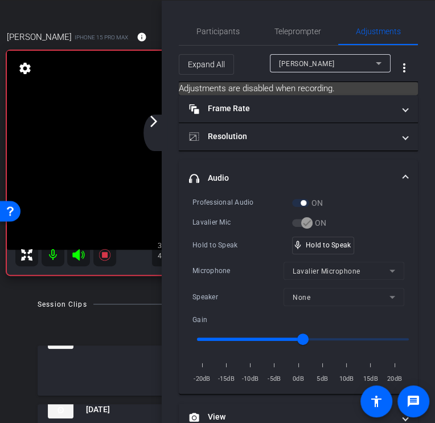
click at [248, 230] on div "Professional Audio ON Lavalier Mic ON Hold to Speak mic_none Hold to Speak Micr…" at bounding box center [299, 291] width 212 height 188
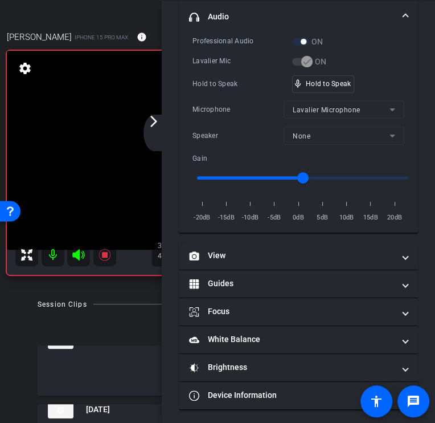
click at [240, 127] on div "Speaker None" at bounding box center [299, 136] width 212 height 18
click at [234, 112] on div "Microphone" at bounding box center [238, 109] width 91 height 11
click at [151, 119] on mat-icon "arrow_forward_ios" at bounding box center [154, 122] width 14 height 14
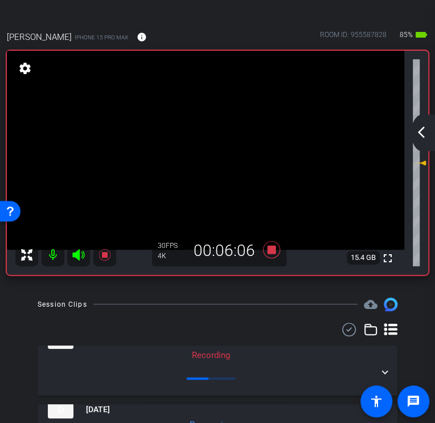
scroll to position [129, 0]
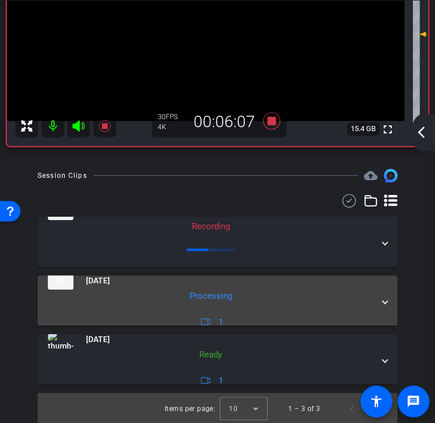
click at [393, 300] on mat-expansion-panel-header "[DATE] Processing 1" at bounding box center [218, 300] width 360 height 50
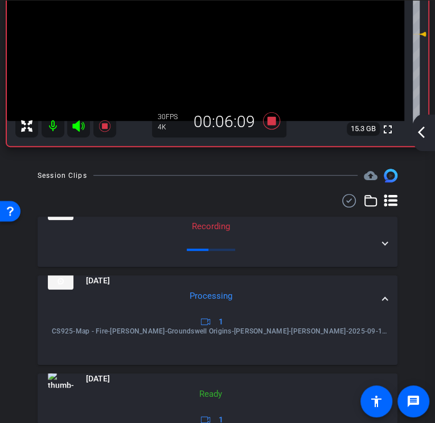
scroll to position [0, 0]
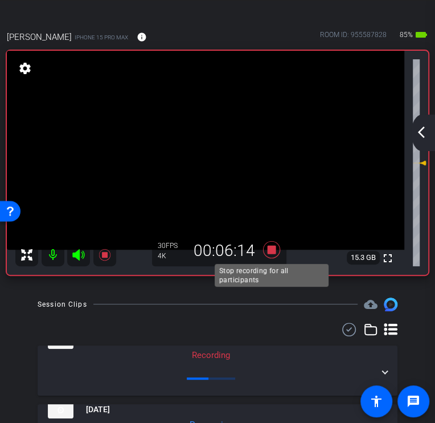
click at [274, 250] on icon at bounding box center [271, 249] width 17 height 17
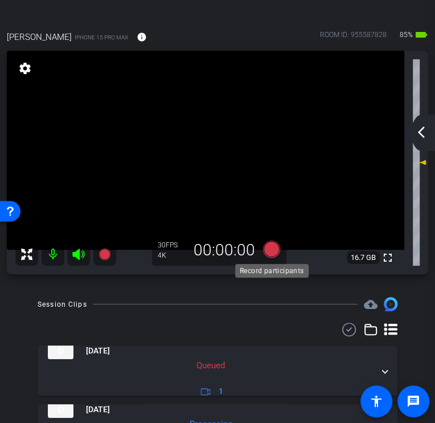
click at [275, 248] on icon at bounding box center [271, 249] width 17 height 17
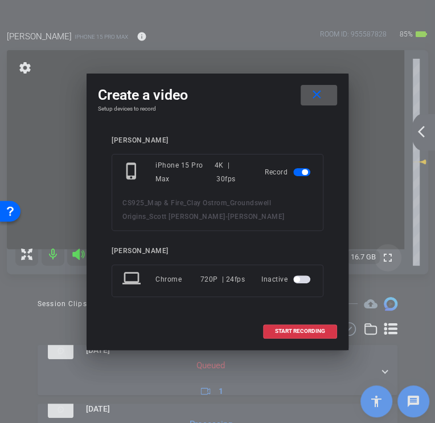
drag, startPoint x: 309, startPoint y: 329, endPoint x: 387, endPoint y: 264, distance: 101.1
click at [309, 329] on span "START RECORDING" at bounding box center [300, 331] width 50 height 6
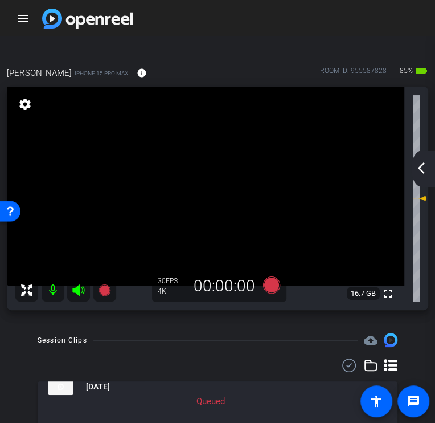
scroll to position [36, 0]
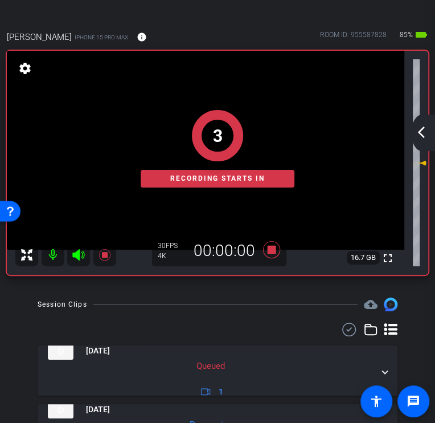
click at [416, 133] on mat-icon "arrow_back_ios_new" at bounding box center [422, 132] width 14 height 14
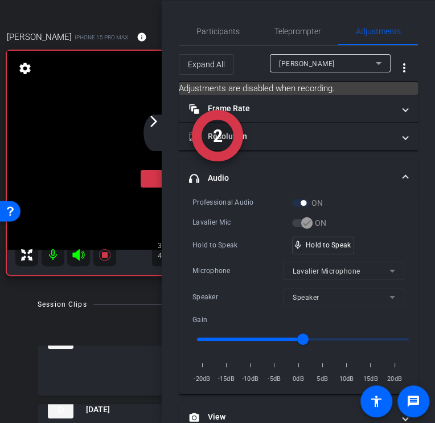
click at [214, 228] on div "Professional Audio ON Lavalier Mic ON Hold to Speak mic_none Hold to Speak Micr…" at bounding box center [299, 291] width 212 height 188
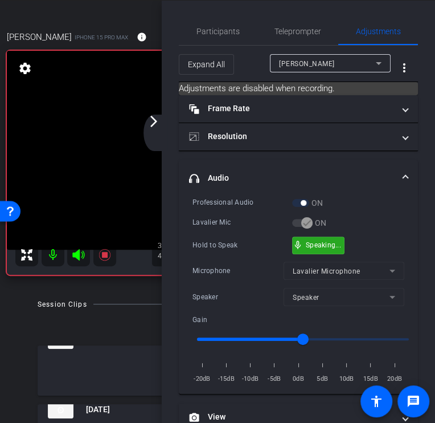
scroll to position [161, 0]
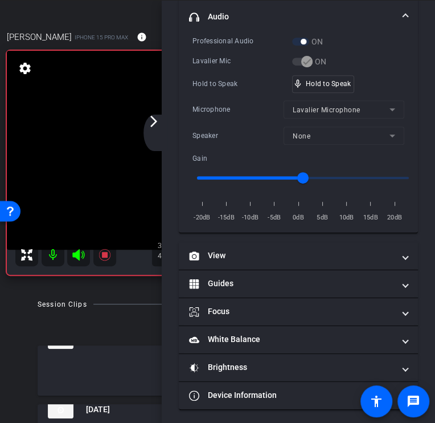
click at [241, 94] on div "Professional Audio ON Lavalier Mic ON Hold to Speak mic_none Hold to Speak Micr…" at bounding box center [299, 129] width 212 height 188
click at [250, 111] on div "Microphone" at bounding box center [238, 109] width 91 height 11
click at [156, 127] on mat-icon "arrow_forward_ios" at bounding box center [154, 122] width 14 height 14
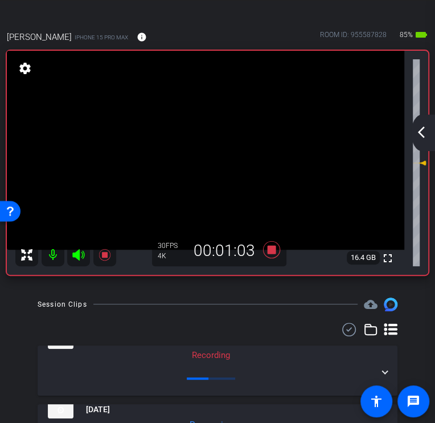
click at [418, 125] on mat-icon "arrow_back_ios_new" at bounding box center [422, 132] width 14 height 14
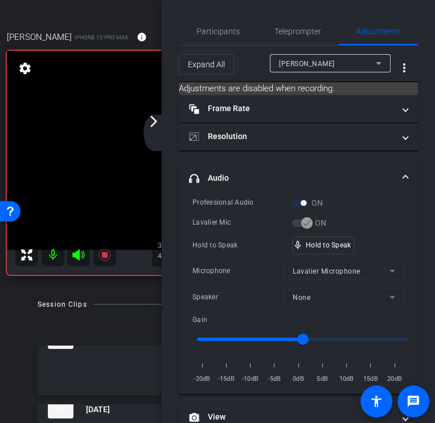
click at [240, 203] on div "Professional Audio" at bounding box center [243, 202] width 100 height 11
click at [216, 227] on div "Professional Audio ON Lavalier Mic ON Hold to Speak mic_none Hold to Speak Micr…" at bounding box center [299, 291] width 212 height 188
click at [235, 218] on div "Lavalier Mic" at bounding box center [243, 222] width 100 height 11
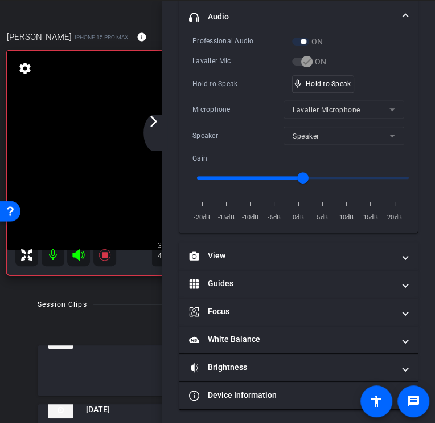
click at [261, 55] on div "Lavalier Mic" at bounding box center [243, 60] width 100 height 11
click at [152, 126] on mat-icon "arrow_forward_ios" at bounding box center [154, 122] width 14 height 14
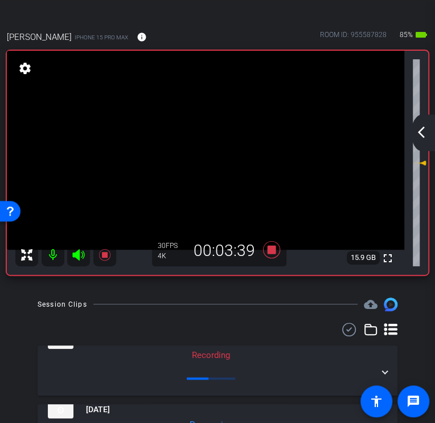
click at [420, 126] on mat-icon "arrow_back_ios_new" at bounding box center [422, 132] width 14 height 14
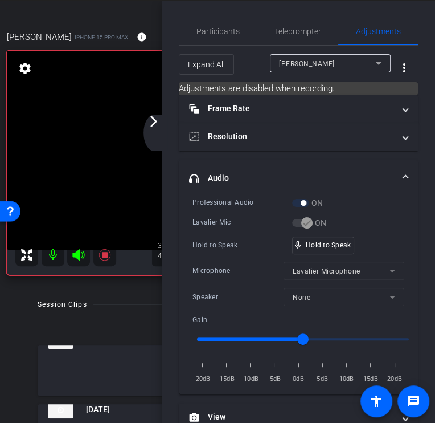
click at [231, 233] on div "Professional Audio ON Lavalier Mic ON Hold to Speak mic_none Hold to Speak Micr…" at bounding box center [299, 291] width 212 height 188
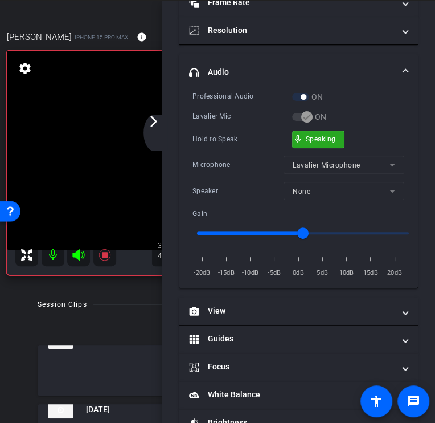
scroll to position [161, 0]
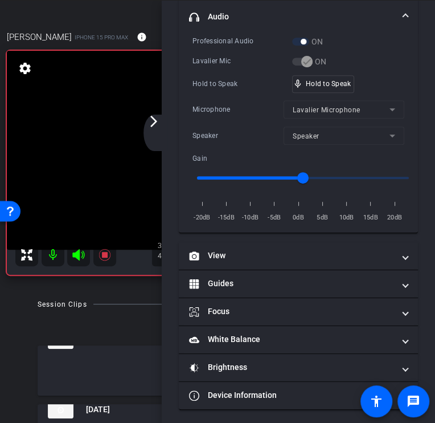
click at [161, 123] on div "arrow_back_ios_new arrow_forward_ios" at bounding box center [156, 133] width 24 height 36
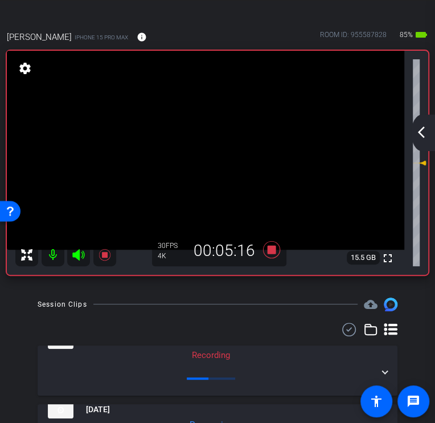
click at [421, 125] on mat-icon "arrow_back_ios_new" at bounding box center [422, 132] width 14 height 14
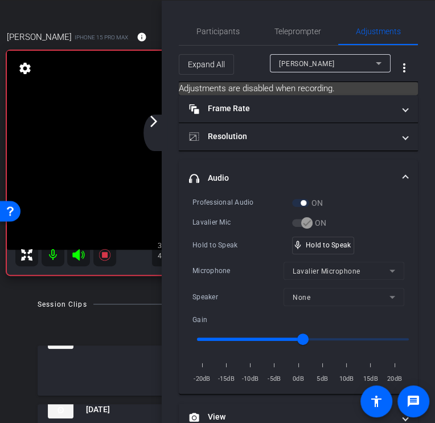
click at [249, 226] on div "Lavalier Mic" at bounding box center [243, 222] width 100 height 11
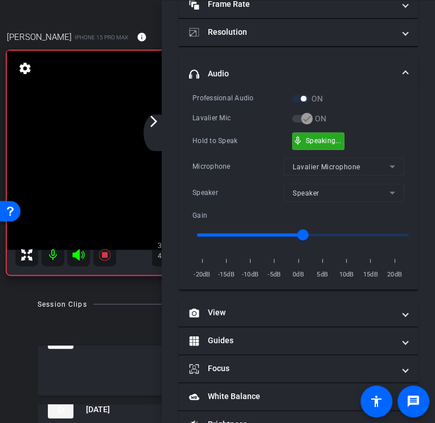
scroll to position [161, 0]
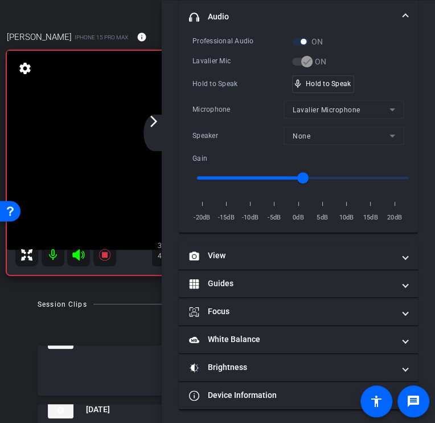
click at [148, 120] on mat-icon "arrow_forward_ios" at bounding box center [154, 122] width 14 height 14
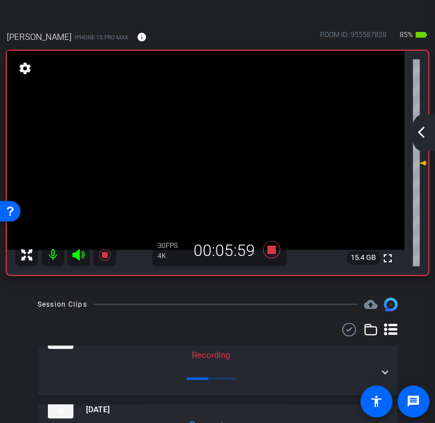
click at [421, 132] on mat-icon "arrow_back_ios_new" at bounding box center [422, 132] width 14 height 14
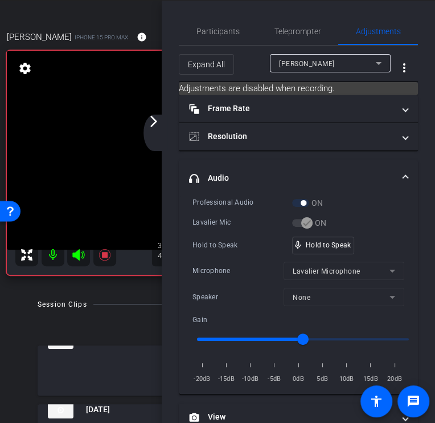
click at [157, 119] on mat-icon "arrow_forward_ios" at bounding box center [154, 122] width 14 height 14
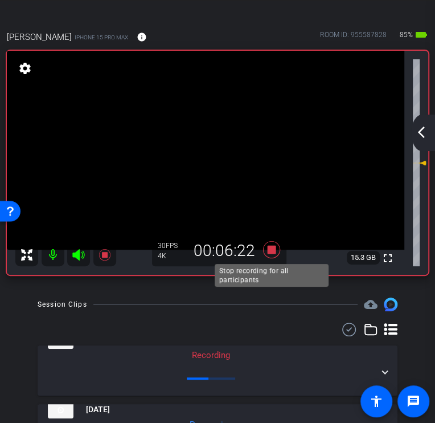
click at [272, 250] on icon at bounding box center [271, 249] width 17 height 17
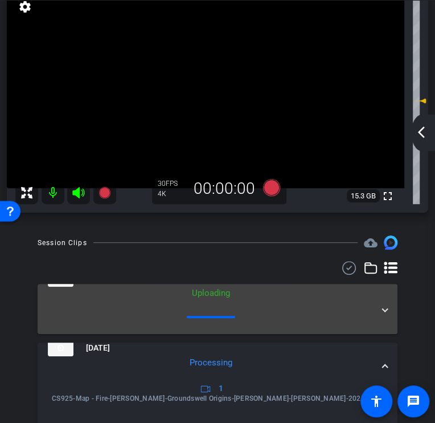
scroll to position [84, 0]
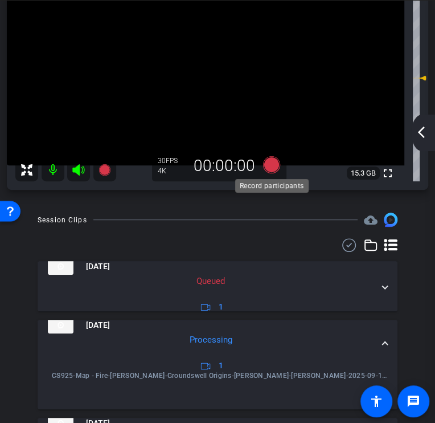
click at [272, 157] on icon at bounding box center [271, 164] width 17 height 17
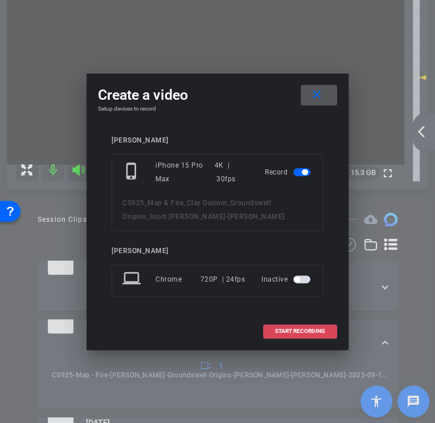
click at [306, 331] on span "START RECORDING" at bounding box center [300, 331] width 50 height 6
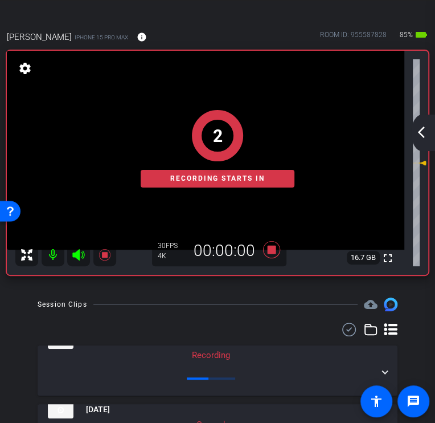
click at [415, 133] on mat-icon "arrow_back_ios_new" at bounding box center [422, 132] width 14 height 14
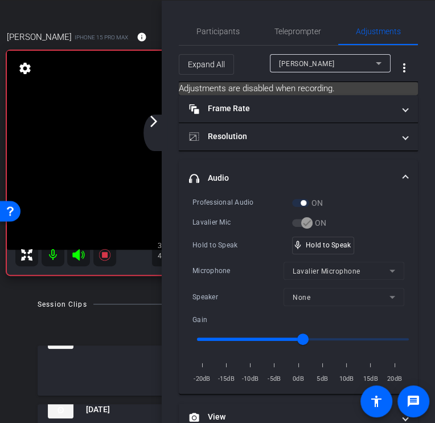
click at [243, 237] on div "Hold to Speak mic_none Hold to Speak" at bounding box center [299, 246] width 212 height 18
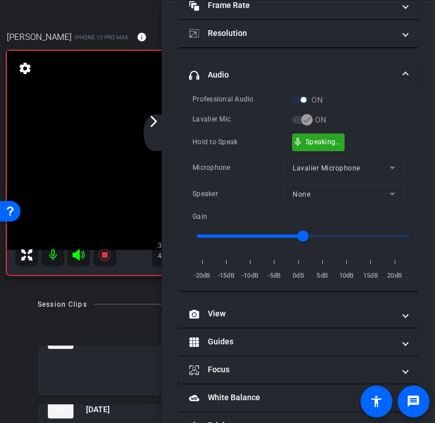
scroll to position [161, 0]
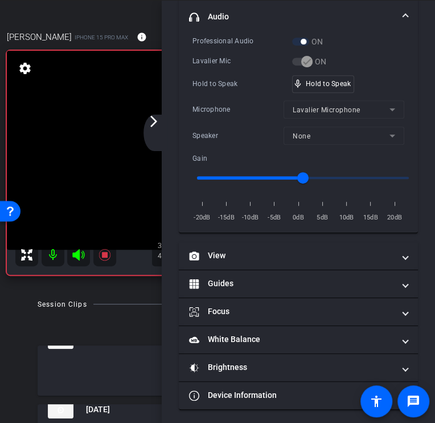
click at [155, 125] on mat-icon "arrow_forward_ios" at bounding box center [154, 122] width 14 height 14
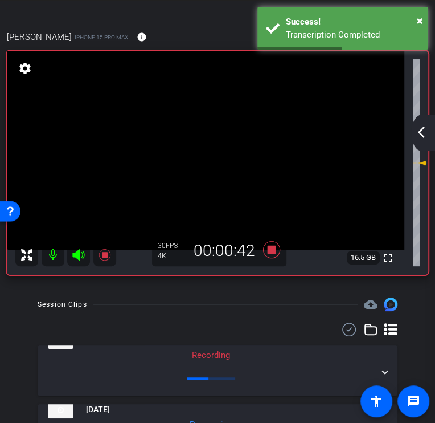
click at [420, 132] on mat-icon "arrow_back_ios_new" at bounding box center [422, 132] width 14 height 14
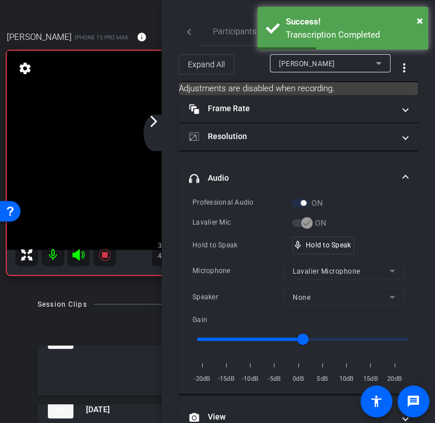
click at [207, 262] on div "Microphone Lavalier Microphone" at bounding box center [299, 271] width 212 height 18
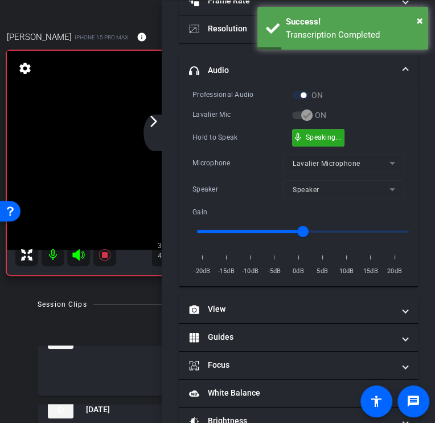
scroll to position [161, 0]
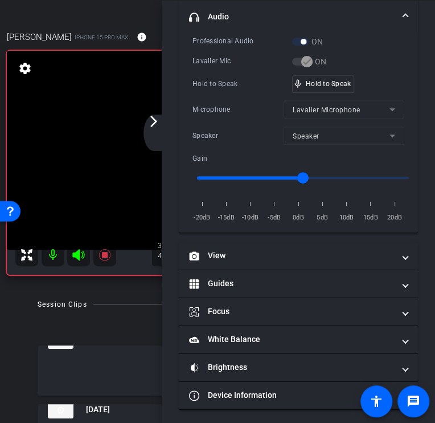
click at [238, 53] on div "Professional Audio ON Lavalier Mic ON Hold to Speak mic_none Hold to Speak Micr…" at bounding box center [299, 129] width 212 height 188
click at [158, 127] on mat-icon "arrow_forward_ios" at bounding box center [154, 122] width 14 height 14
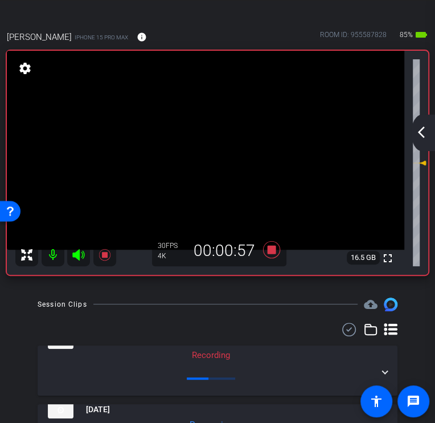
click at [427, 132] on mat-icon "arrow_back_ios_new" at bounding box center [422, 132] width 14 height 14
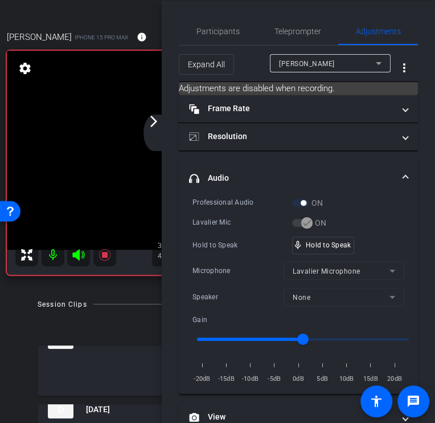
click at [241, 217] on div "Lavalier Mic" at bounding box center [243, 222] width 100 height 11
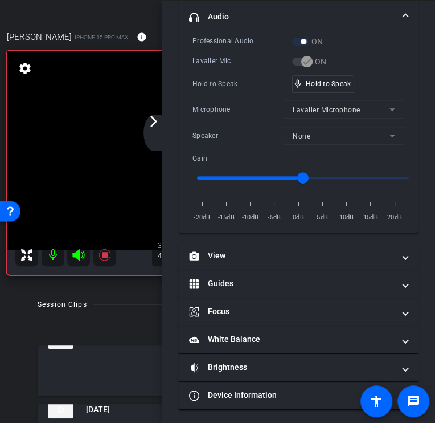
click at [154, 120] on mat-icon "arrow_forward_ios" at bounding box center [154, 122] width 14 height 14
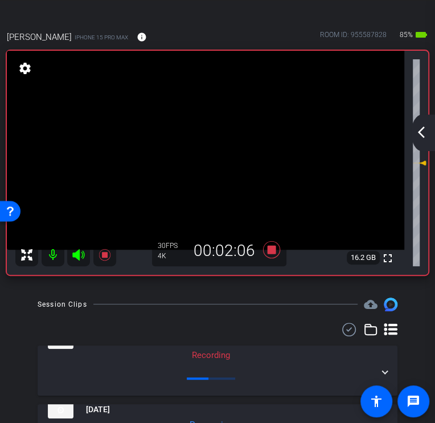
click at [422, 127] on mat-icon "arrow_back_ios_new" at bounding box center [422, 132] width 14 height 14
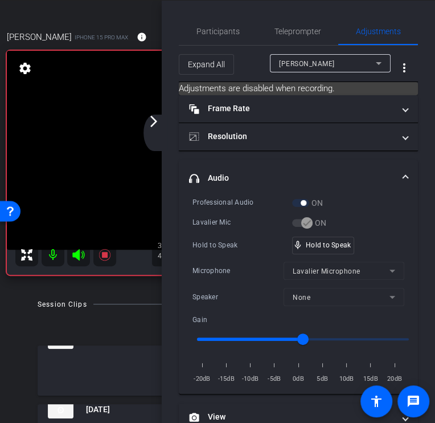
click at [219, 239] on div "Hold to Speak" at bounding box center [243, 244] width 100 height 11
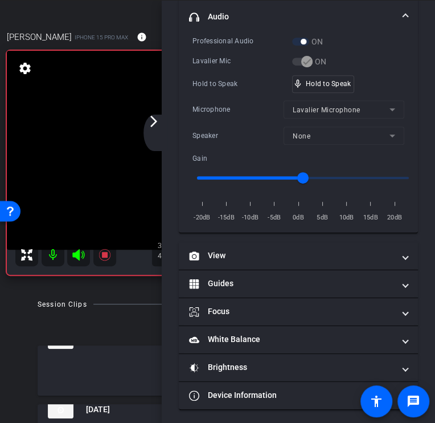
click at [153, 120] on mat-icon "arrow_forward_ios" at bounding box center [154, 122] width 14 height 14
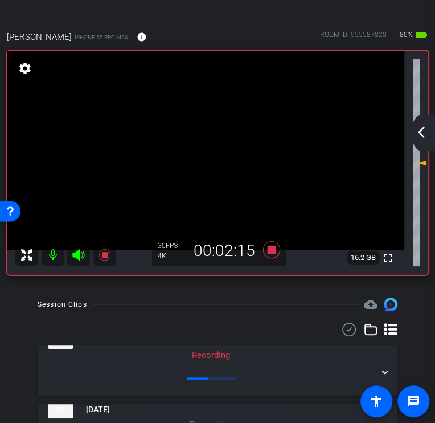
scroll to position [0, 0]
click at [419, 131] on mat-icon "arrow_back_ios_new" at bounding box center [422, 132] width 14 height 14
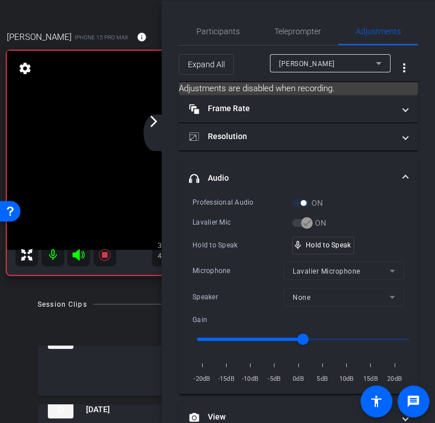
click at [206, 227] on div "Lavalier Mic ON" at bounding box center [299, 223] width 212 height 12
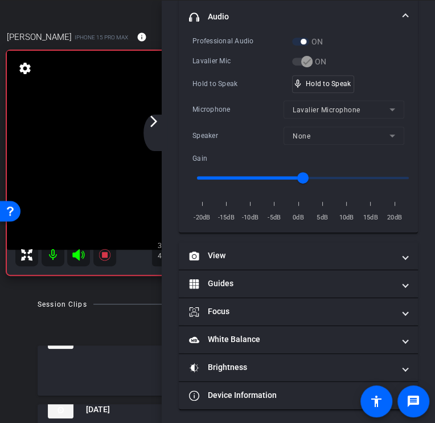
click at [158, 119] on mat-icon "arrow_forward_ios" at bounding box center [154, 122] width 14 height 14
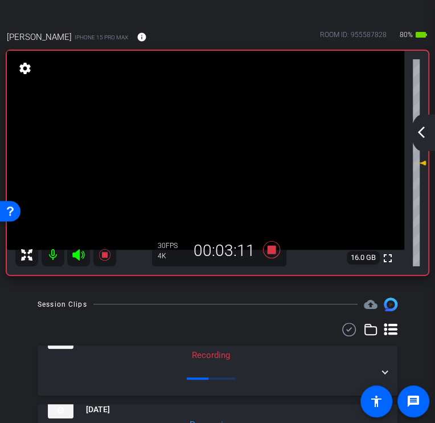
scroll to position [0, 0]
click at [421, 132] on mat-icon "arrow_back_ios_new" at bounding box center [422, 132] width 14 height 14
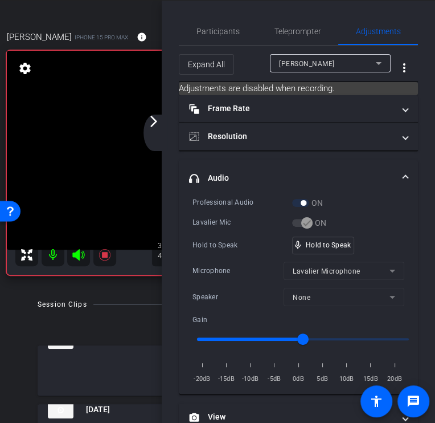
click at [209, 231] on div "Professional Audio ON Lavalier Mic ON Hold to Speak mic_none Hold to Speak Micr…" at bounding box center [299, 291] width 212 height 188
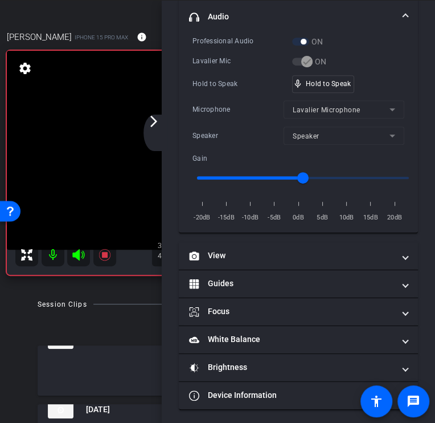
click at [148, 125] on mat-icon "arrow_forward_ios" at bounding box center [154, 122] width 14 height 14
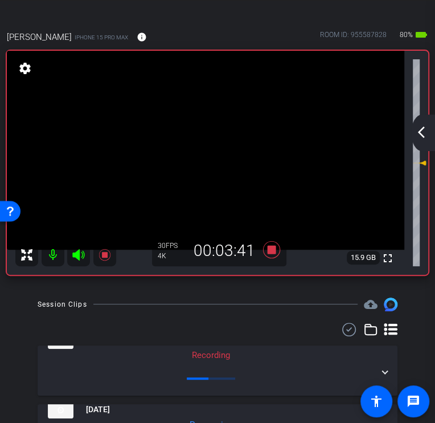
scroll to position [0, 0]
click at [420, 136] on mat-icon "arrow_back_ios_new" at bounding box center [422, 132] width 14 height 14
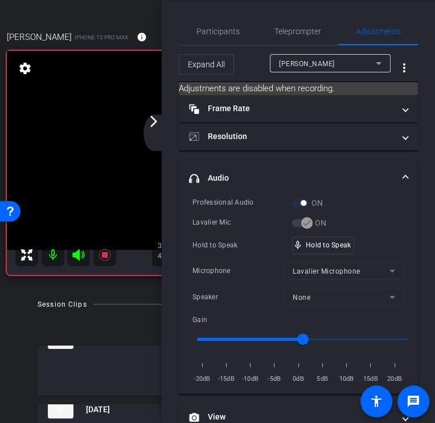
click at [206, 262] on div "Microphone Lavalier Microphone" at bounding box center [299, 271] width 212 height 18
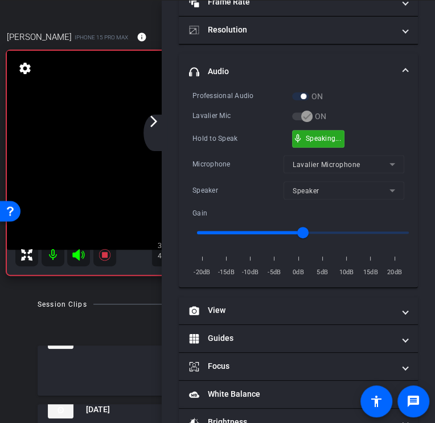
scroll to position [161, 0]
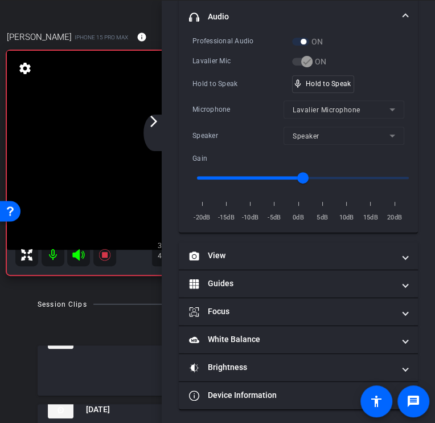
click at [210, 84] on div "Hold to Speak" at bounding box center [243, 83] width 100 height 11
click at [157, 131] on div "arrow_back_ios_new arrow_forward_ios" at bounding box center [156, 133] width 24 height 36
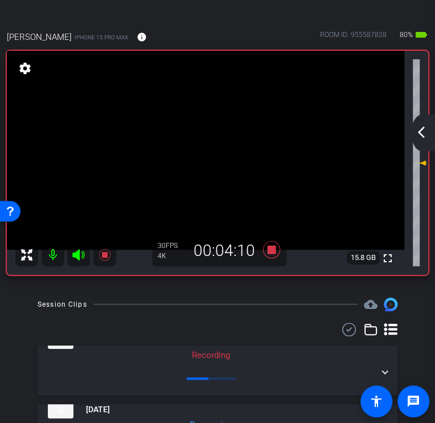
click at [418, 132] on mat-icon "arrow_back_ios_new" at bounding box center [422, 132] width 14 height 14
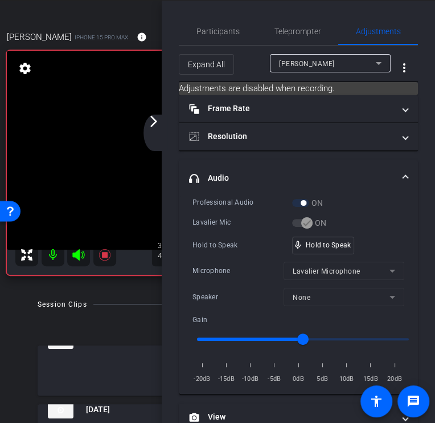
click at [231, 201] on div "Professional Audio" at bounding box center [243, 202] width 100 height 11
click at [157, 123] on mat-icon "arrow_forward_ios" at bounding box center [154, 122] width 14 height 14
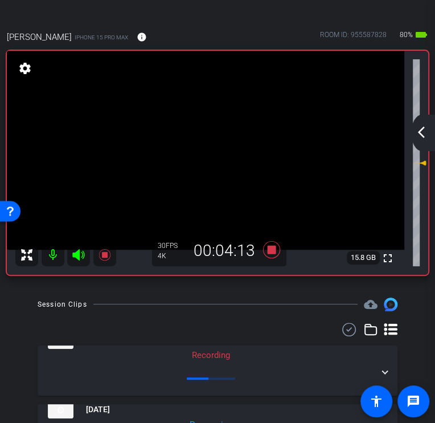
click at [425, 133] on mat-icon "arrow_back_ios_new" at bounding box center [422, 132] width 14 height 14
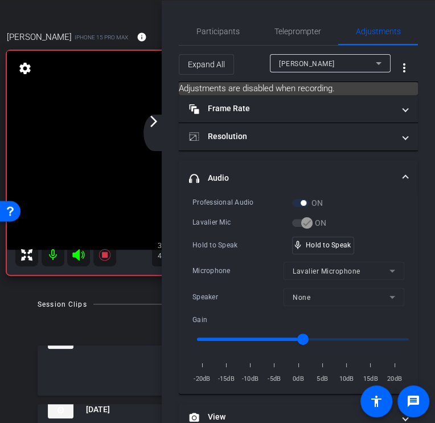
click at [230, 249] on div "Hold to Speak mic_none Hold to Speak" at bounding box center [299, 246] width 212 height 18
click at [158, 125] on mat-icon "arrow_forward_ios" at bounding box center [154, 122] width 14 height 14
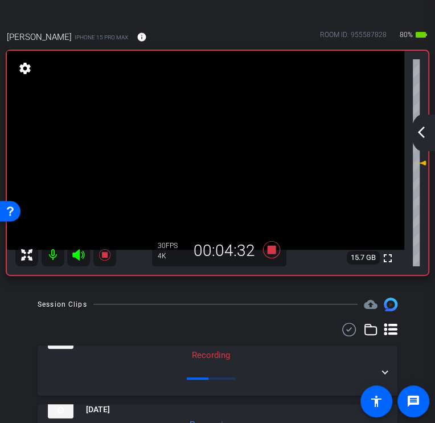
click at [422, 136] on mat-icon "arrow_back_ios_new" at bounding box center [422, 132] width 14 height 14
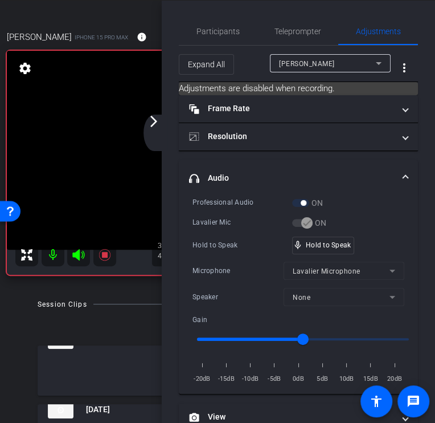
click at [242, 233] on div "Professional Audio ON Lavalier Mic ON Hold to Speak mic_none Hold to Speak Micr…" at bounding box center [299, 291] width 212 height 188
click at [222, 207] on div "Professional Audio ON Lavalier Mic ON Hold to Speak mic_none Hold to Speak Micr…" at bounding box center [299, 291] width 212 height 188
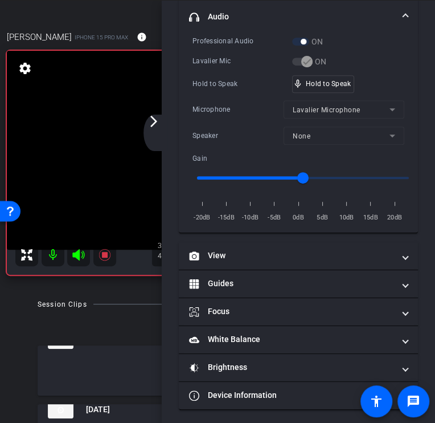
click at [204, 112] on div "Microphone" at bounding box center [238, 109] width 91 height 11
click at [161, 124] on div "arrow_back_ios_new arrow_forward_ios" at bounding box center [156, 133] width 24 height 36
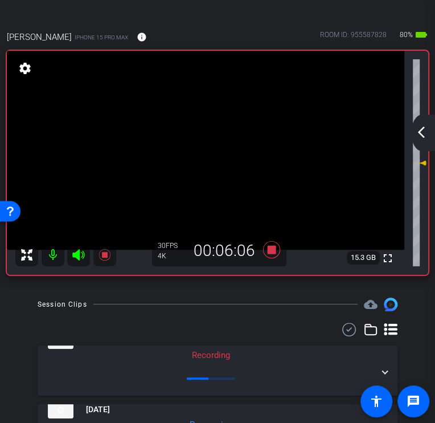
click at [424, 125] on mat-icon "arrow_back_ios_new" at bounding box center [422, 132] width 14 height 14
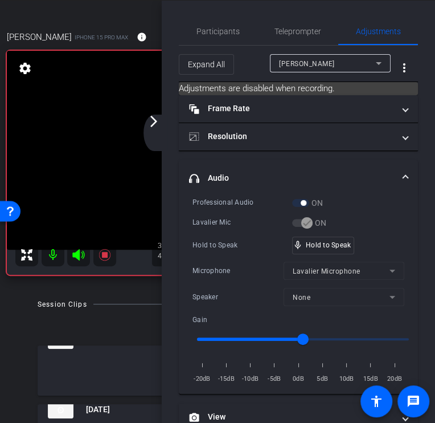
click at [151, 117] on mat-icon "arrow_forward_ios" at bounding box center [154, 122] width 14 height 14
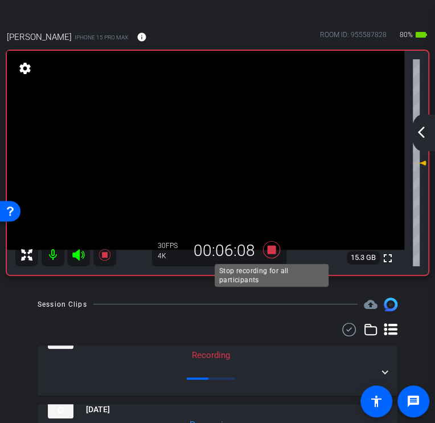
click at [271, 252] on icon at bounding box center [271, 249] width 17 height 17
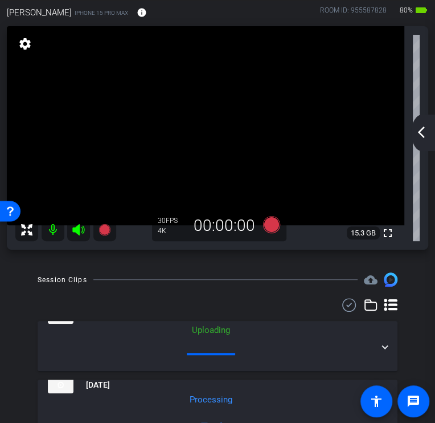
scroll to position [27, 0]
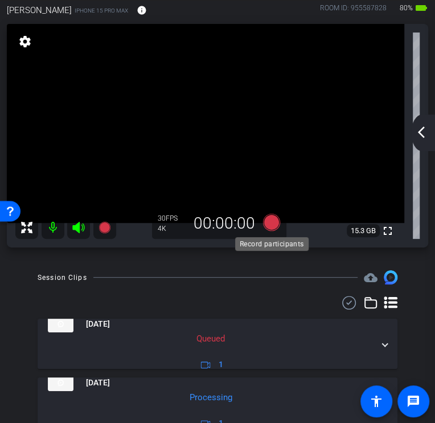
click at [267, 222] on icon at bounding box center [271, 222] width 17 height 17
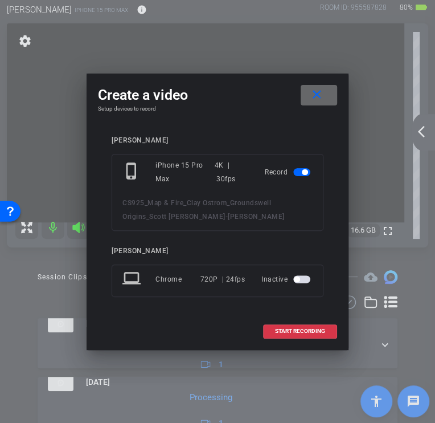
click at [313, 91] on mat-icon "close" at bounding box center [317, 95] width 14 height 14
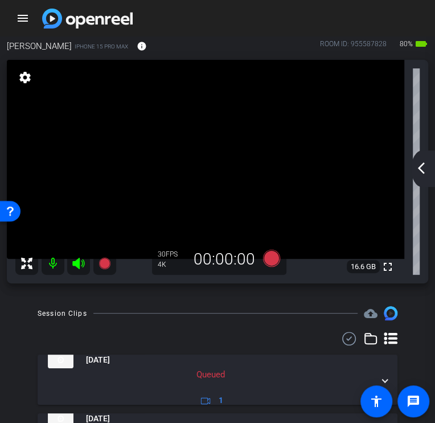
scroll to position [36, 0]
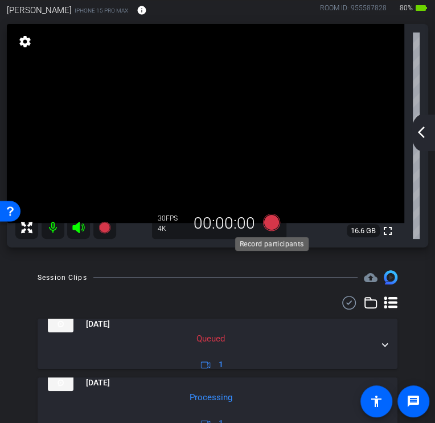
click at [266, 219] on icon at bounding box center [271, 222] width 17 height 17
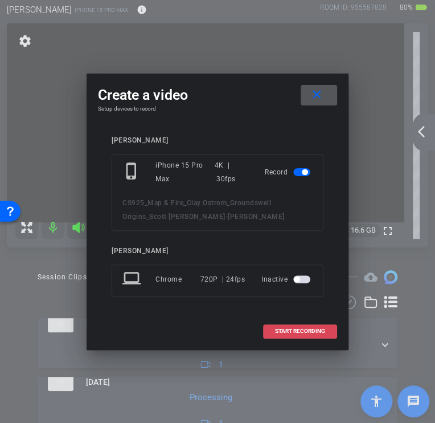
click at [305, 332] on span "START RECORDING" at bounding box center [300, 331] width 50 height 6
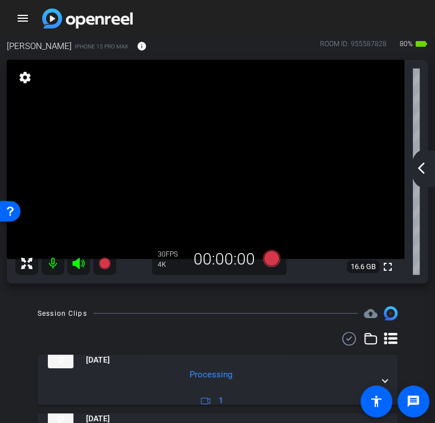
scroll to position [36, 0]
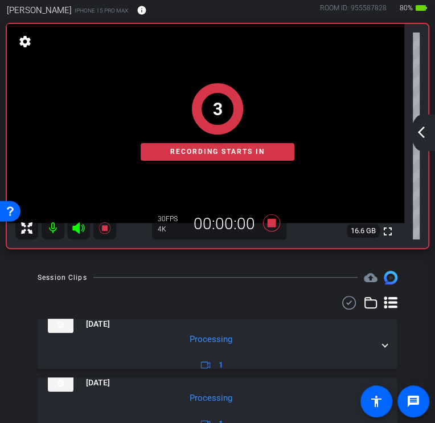
click at [418, 135] on mat-icon "arrow_back_ios_new" at bounding box center [422, 132] width 14 height 14
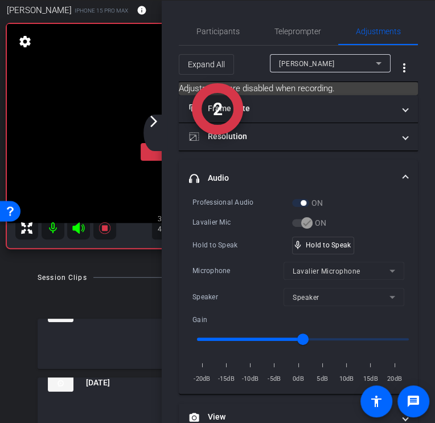
click at [231, 265] on div "Microphone" at bounding box center [238, 270] width 91 height 11
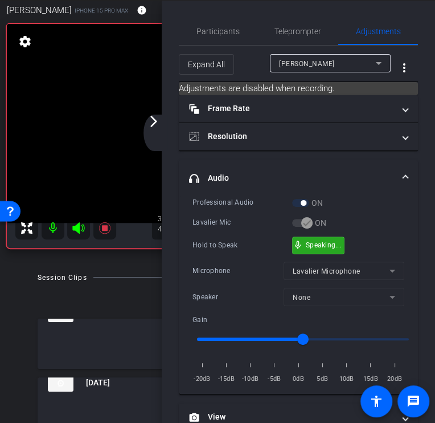
scroll to position [161, 0]
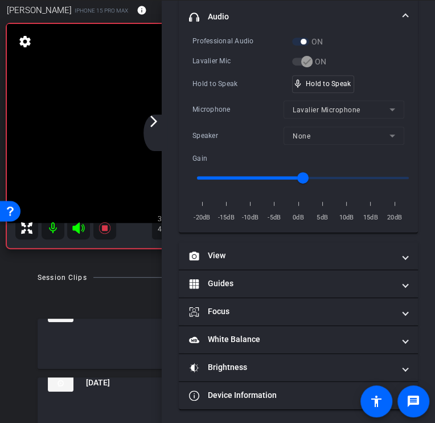
click at [225, 92] on div "Professional Audio ON Lavalier Mic ON Hold to Speak mic_none Hold to Speak Micr…" at bounding box center [299, 129] width 212 height 188
click at [158, 126] on mat-icon "arrow_forward_ios" at bounding box center [154, 122] width 14 height 14
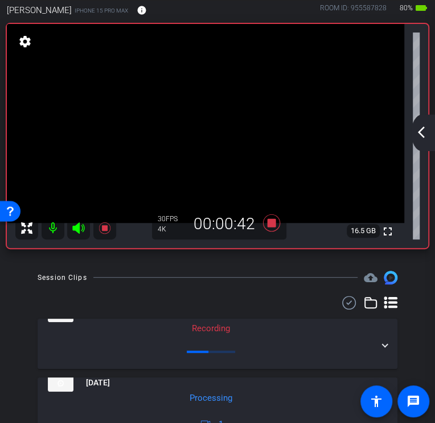
click at [423, 128] on mat-icon "arrow_back_ios_new" at bounding box center [422, 132] width 14 height 14
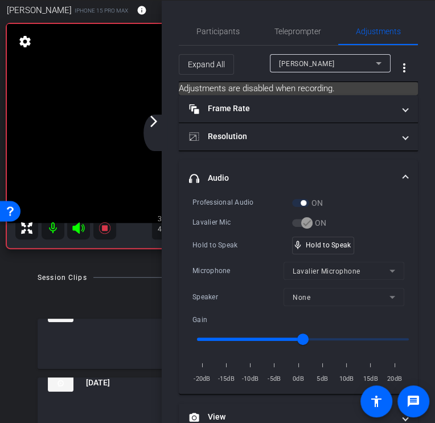
click at [231, 229] on div "Professional Audio ON Lavalier Mic ON Hold to Speak mic_none Hold to Speak Micr…" at bounding box center [299, 291] width 212 height 188
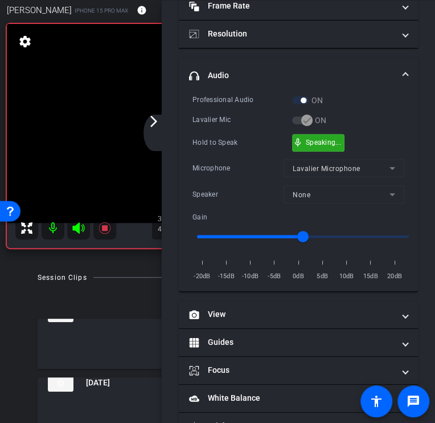
scroll to position [161, 0]
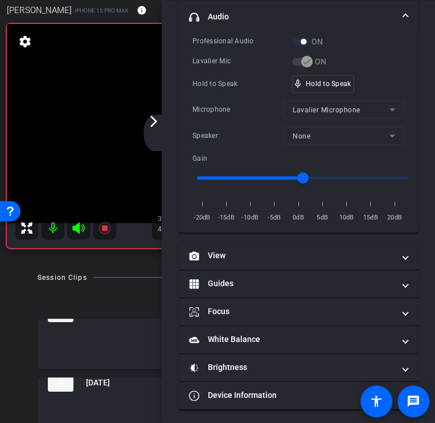
click at [157, 133] on div "arrow_back_ios_new arrow_forward_ios" at bounding box center [156, 133] width 24 height 36
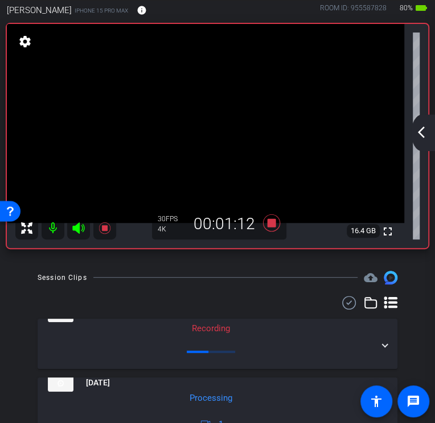
click at [423, 132] on mat-icon "arrow_back_ios_new" at bounding box center [422, 132] width 14 height 14
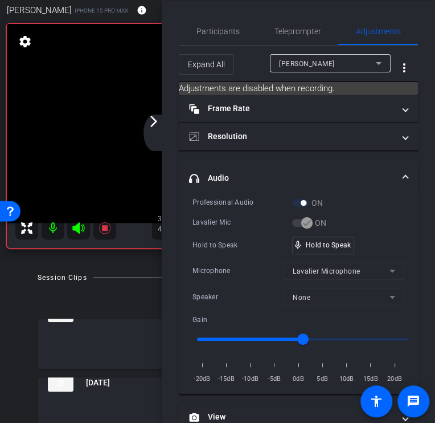
click at [151, 121] on mat-icon "arrow_forward_ios" at bounding box center [154, 122] width 14 height 14
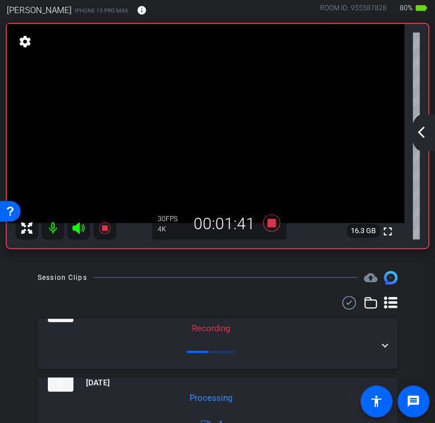
click at [426, 126] on mat-icon "arrow_back_ios_new" at bounding box center [422, 132] width 14 height 14
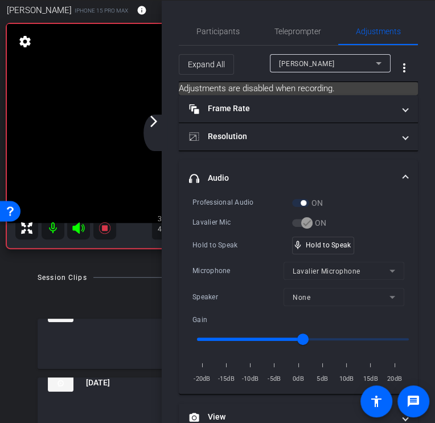
click at [184, 258] on div "Professional Audio ON Lavalier Mic ON Hold to Speak mic_none Hold to Speak Micr…" at bounding box center [298, 295] width 239 height 197
click at [227, 224] on div "Lavalier Mic" at bounding box center [243, 222] width 100 height 11
click at [213, 208] on div "Professional Audio ON Lavalier Mic ON Hold to Speak mic_none Hold to Speak Micr…" at bounding box center [299, 291] width 212 height 188
click at [154, 121] on mat-icon "arrow_forward_ios" at bounding box center [154, 122] width 14 height 14
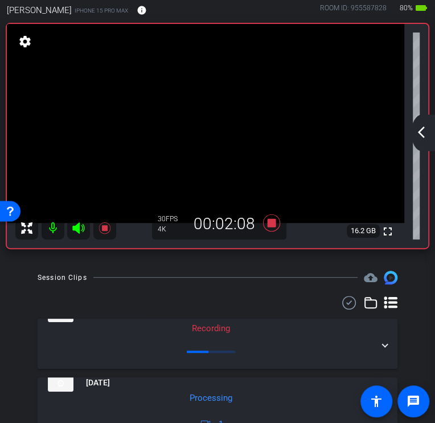
click at [422, 121] on div "arrow_back_ios_new arrow_forward_ios" at bounding box center [424, 133] width 24 height 36
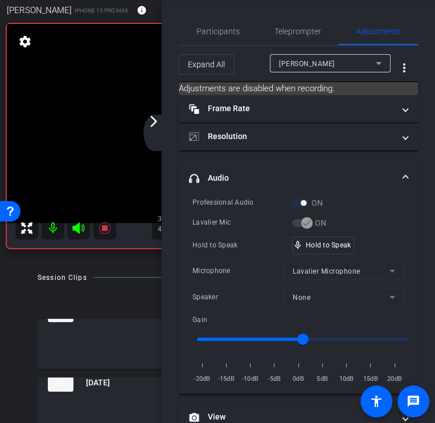
click at [225, 228] on div "Professional Audio ON Lavalier Mic ON Hold to Speak mic_none Hold to Speak Micr…" at bounding box center [299, 291] width 212 height 188
click at [155, 117] on mat-icon "arrow_forward_ios" at bounding box center [154, 122] width 14 height 14
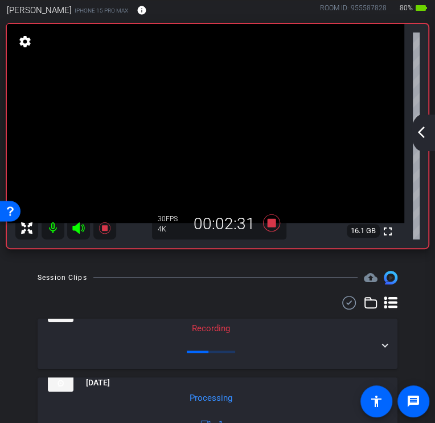
click at [423, 128] on mat-icon "arrow_back_ios_new" at bounding box center [422, 132] width 14 height 14
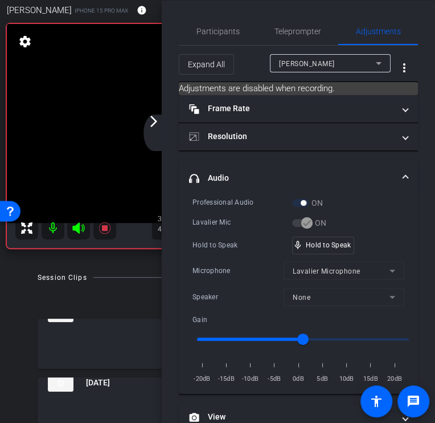
click at [231, 265] on div "Microphone" at bounding box center [238, 270] width 91 height 11
click at [221, 251] on div "Hold to Speak mic_none Hold to Speak" at bounding box center [299, 246] width 212 height 18
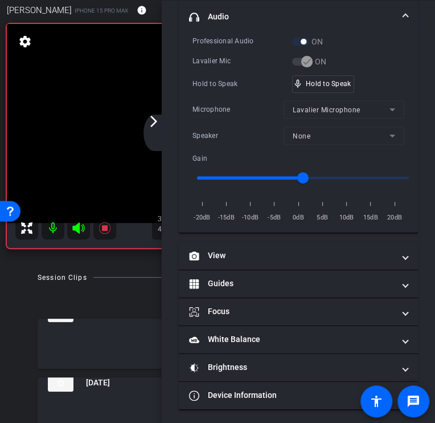
click at [154, 130] on div "arrow_back_ios_new arrow_forward_ios" at bounding box center [156, 133] width 24 height 36
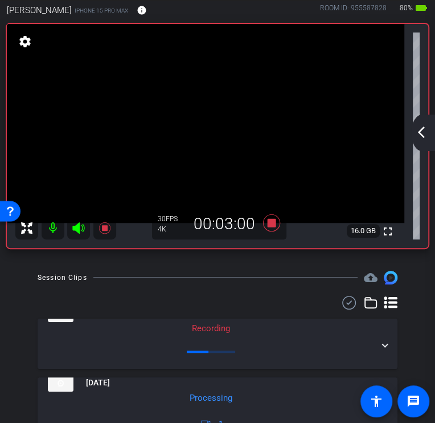
scroll to position [0, 0]
click at [421, 128] on mat-icon "arrow_back_ios_new" at bounding box center [422, 132] width 14 height 14
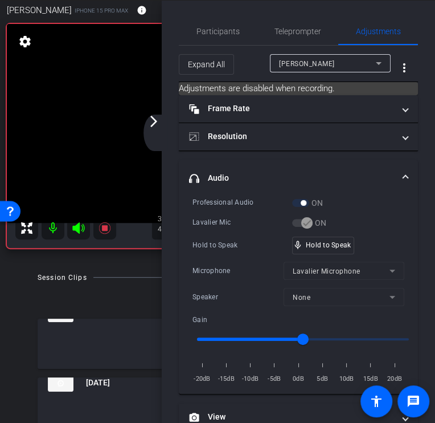
click at [221, 256] on div "Professional Audio ON Lavalier Mic ON Hold to Speak mic_none Hold to Speak Micr…" at bounding box center [299, 291] width 212 height 188
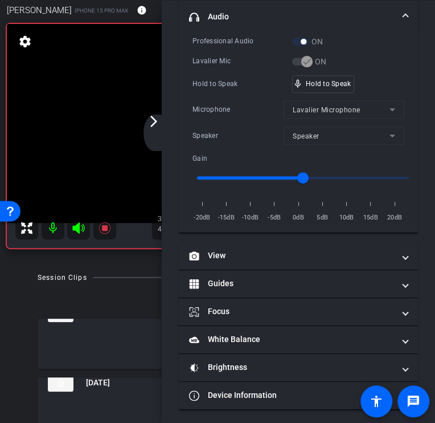
click at [157, 115] on mat-icon "arrow_forward_ios" at bounding box center [154, 122] width 14 height 14
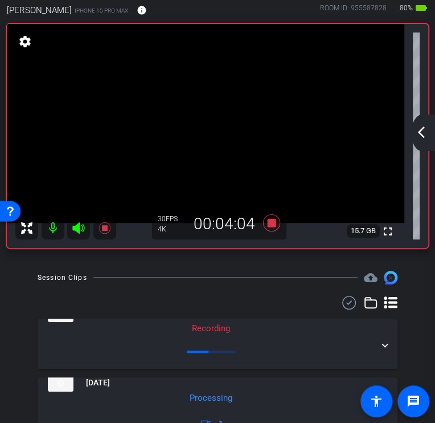
click at [414, 129] on div "arrow_back_ios_new arrow_forward_ios" at bounding box center [424, 133] width 24 height 36
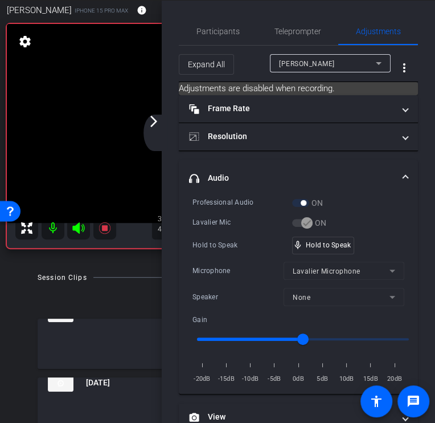
click at [153, 121] on mat-icon "arrow_forward_ios" at bounding box center [154, 122] width 14 height 14
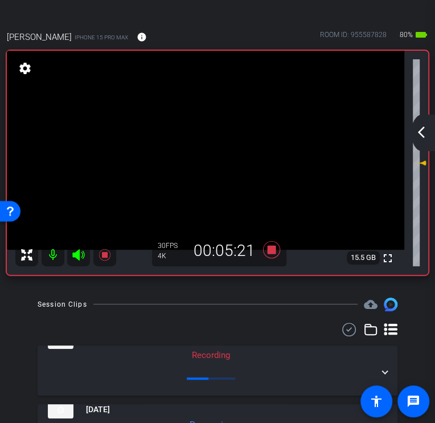
click at [282, 289] on div "arrow_back CS925_Map & Fire_Clay Ostrom_Groundswell Origins_Scott [PERSON_NAME]…" at bounding box center [217, 212] width 435 height 423
click at [293, 288] on div "arrow_back CS925_Map & Fire_Clay Ostrom_Groundswell Origins_Scott [PERSON_NAME]…" at bounding box center [217, 212] width 435 height 423
click at [278, 291] on div "arrow_back CS925_Map & Fire_Clay Ostrom_Groundswell Origins_Scott [PERSON_NAME]…" at bounding box center [217, 212] width 435 height 423
click at [282, 303] on div "Session Clips cloud_upload" at bounding box center [218, 305] width 360 height 14
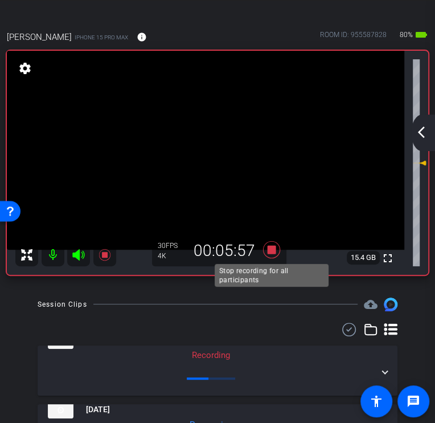
click at [271, 247] on icon at bounding box center [271, 249] width 17 height 17
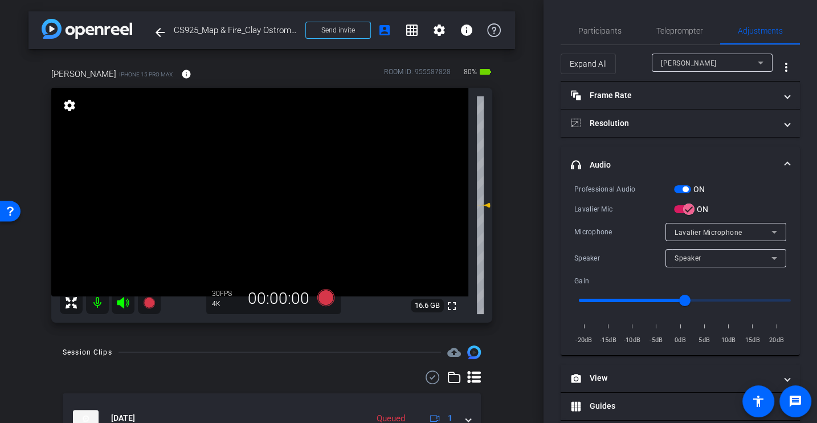
click at [607, 197] on div "Professional Audio ON Lavalier Mic ON Microphone Lavalier Microphone Speaker Sp…" at bounding box center [681, 264] width 212 height 163
click at [622, 194] on div "Professional Audio ON" at bounding box center [681, 189] width 212 height 12
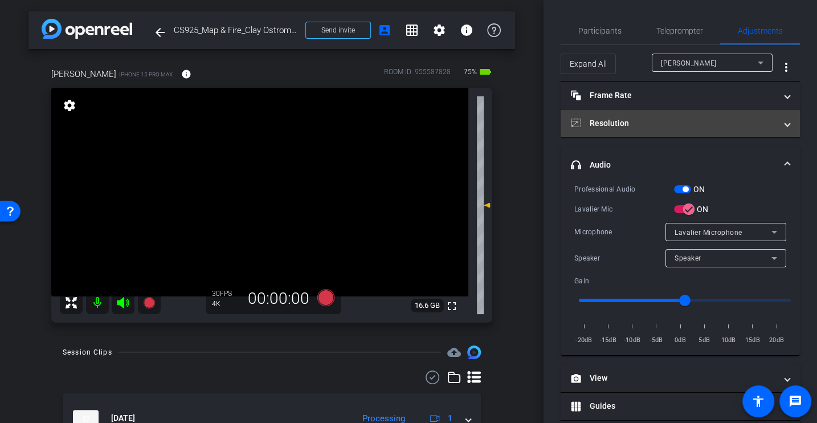
click at [614, 116] on mat-expansion-panel-header "Resolution" at bounding box center [680, 122] width 239 height 27
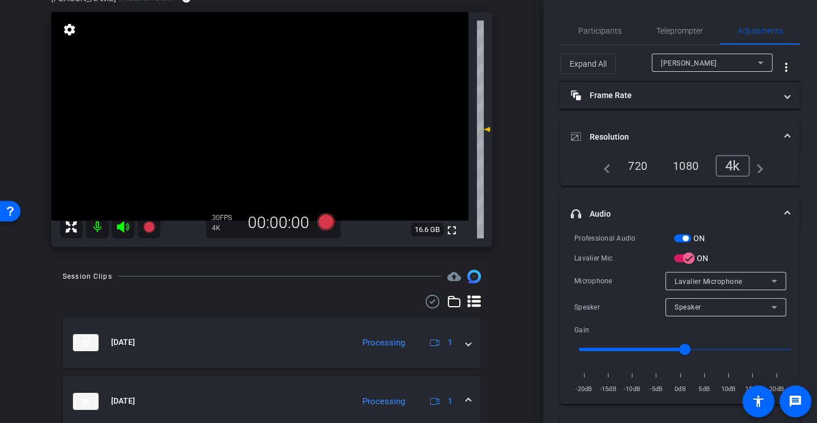
scroll to position [72, 0]
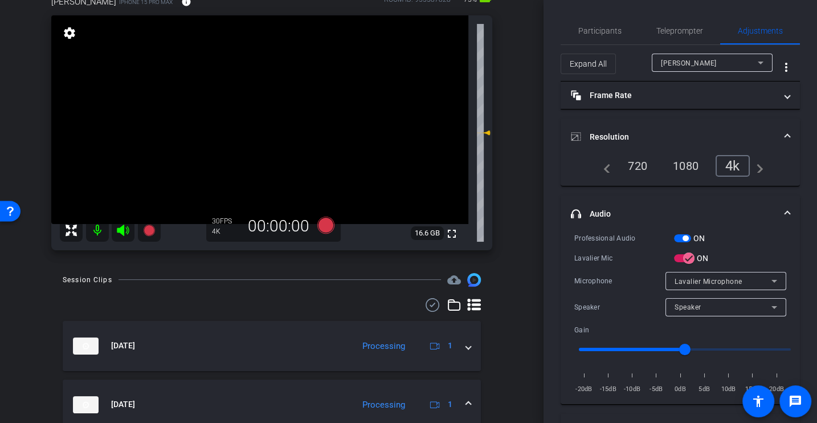
click at [599, 275] on div "Microphone" at bounding box center [620, 280] width 91 height 11
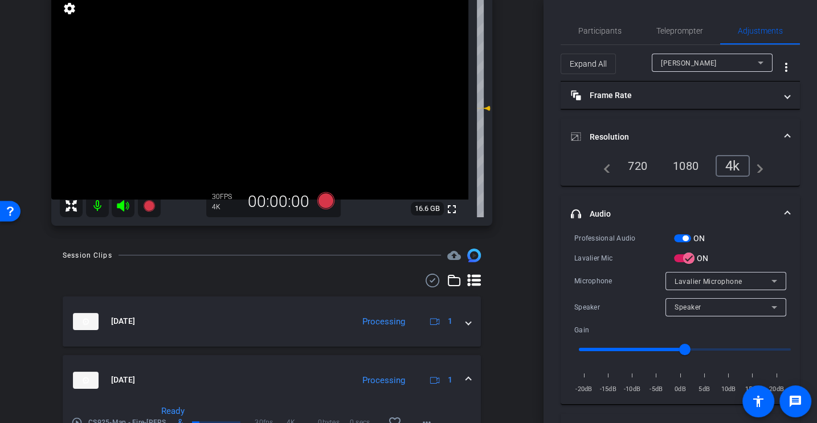
scroll to position [0, 0]
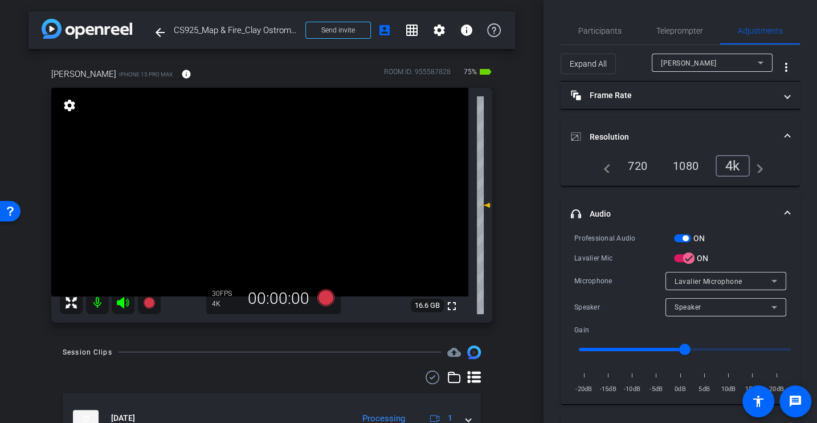
click at [593, 255] on div "Lavalier Mic" at bounding box center [625, 257] width 100 height 11
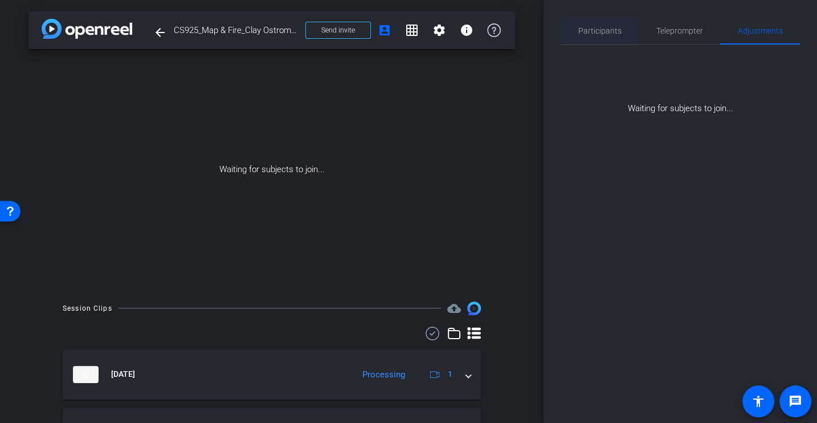
click at [608, 32] on span "Participants" at bounding box center [599, 31] width 43 height 8
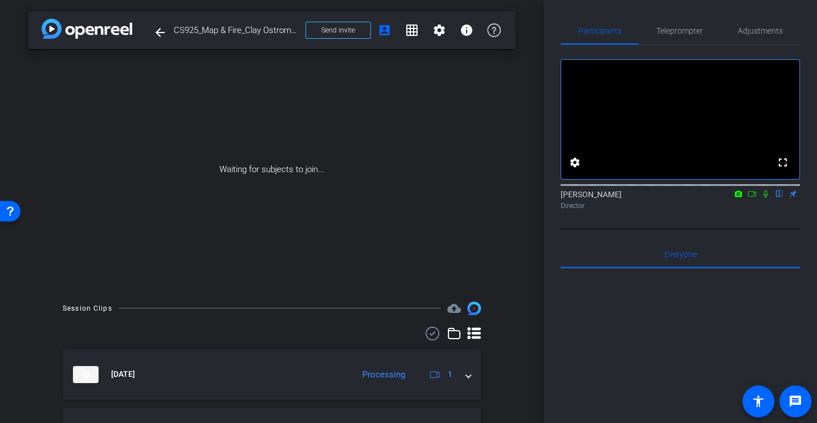
click at [749, 198] on icon at bounding box center [752, 194] width 9 height 8
click at [776, 198] on icon at bounding box center [779, 194] width 9 height 8
